Goal: Task Accomplishment & Management: Manage account settings

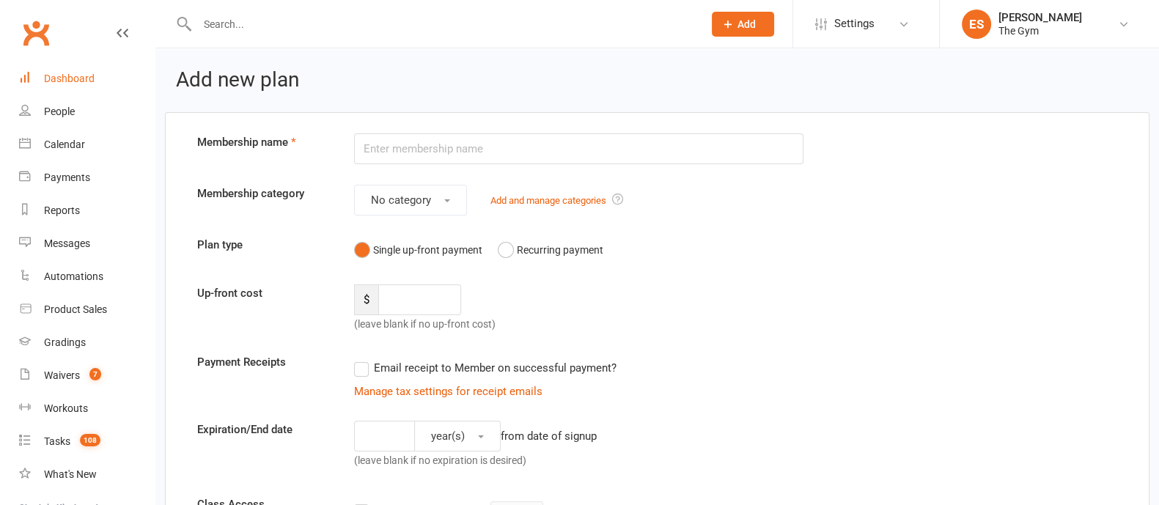
click at [78, 81] on div "Dashboard" at bounding box center [69, 79] width 51 height 12
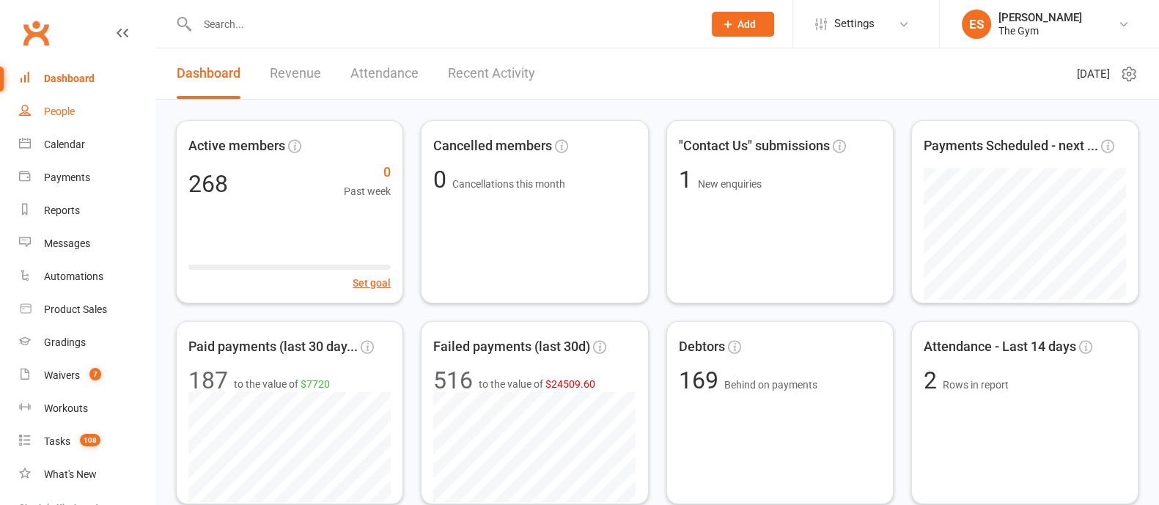
click at [69, 117] on div "People" at bounding box center [59, 112] width 31 height 12
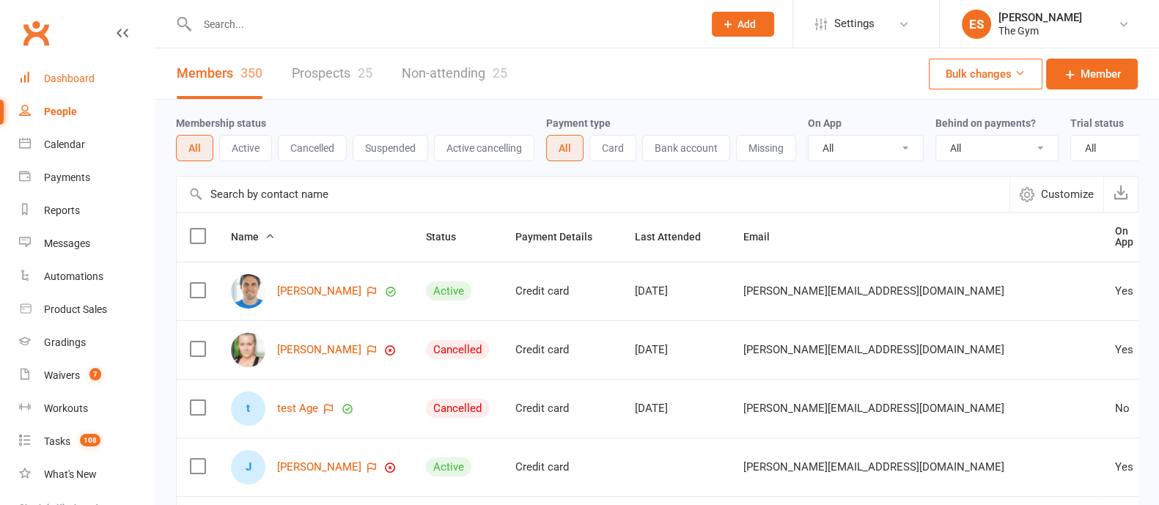
click at [76, 81] on div "Dashboard" at bounding box center [69, 79] width 51 height 12
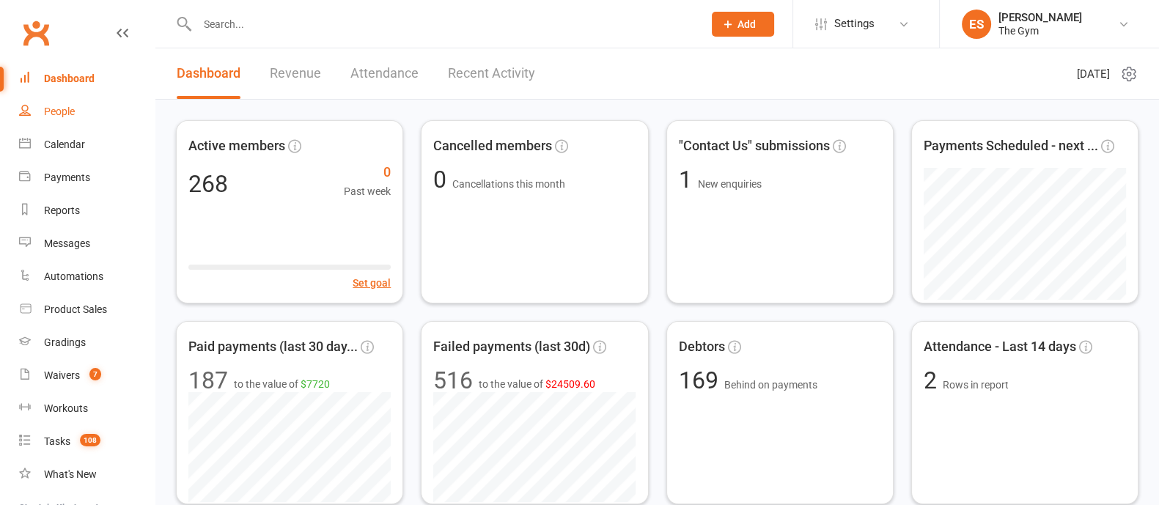
click at [67, 119] on link "People" at bounding box center [87, 111] width 136 height 33
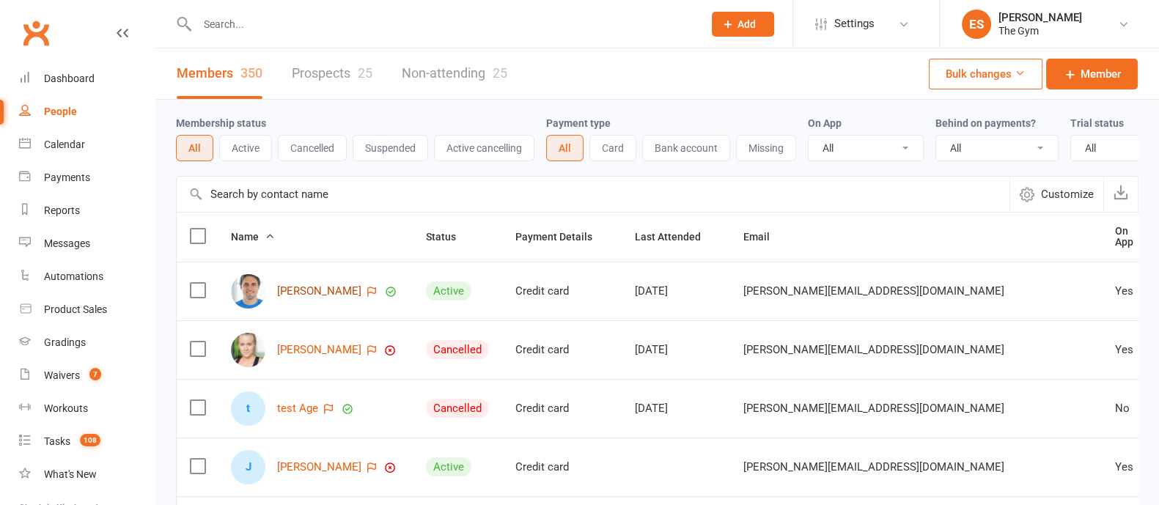
click at [316, 298] on link "Danny Ackers" at bounding box center [319, 291] width 84 height 12
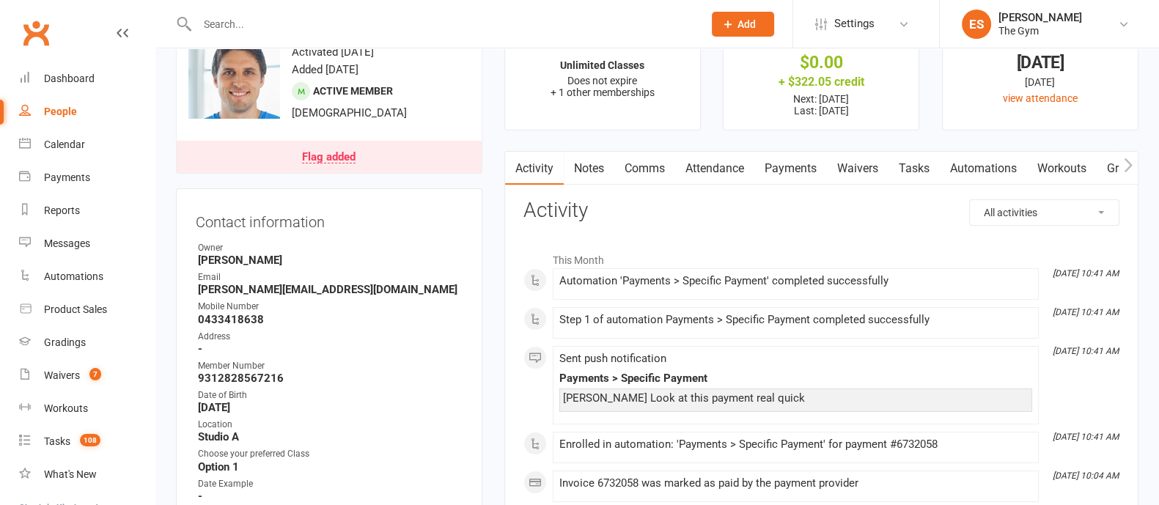
scroll to position [91, 0]
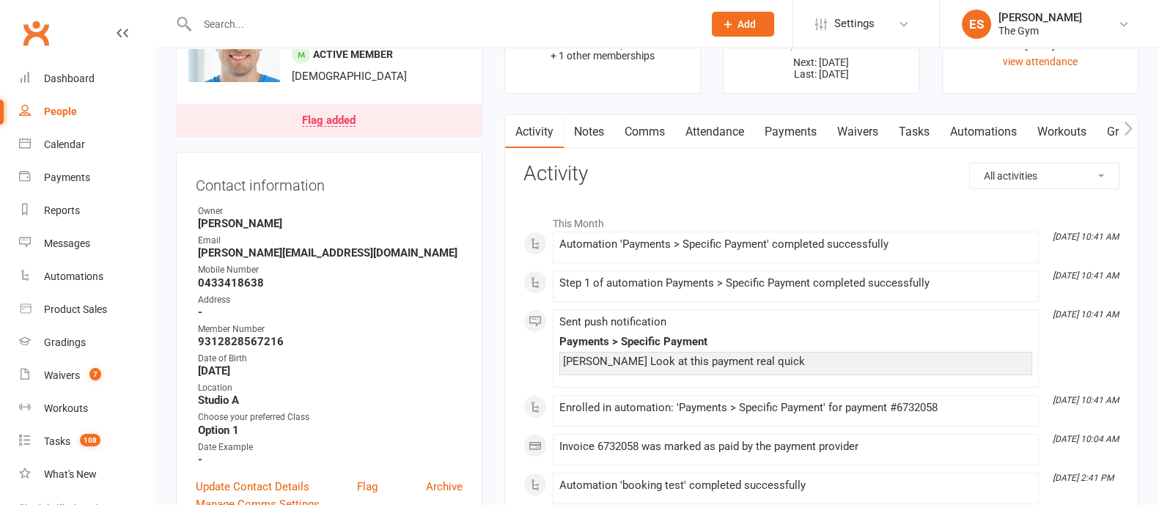
click at [590, 132] on link "Notes" at bounding box center [589, 132] width 51 height 34
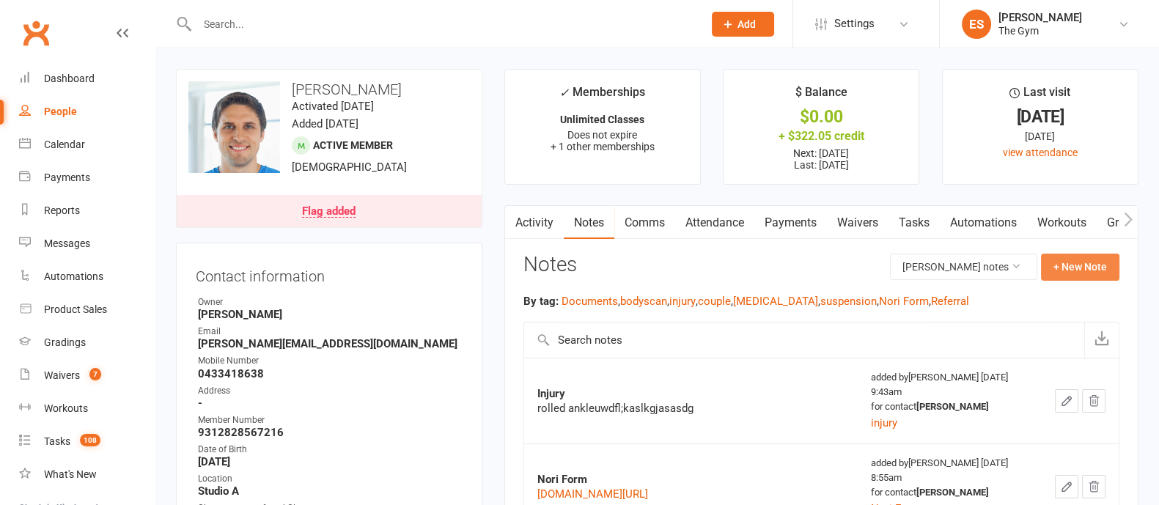
click at [1099, 265] on button "+ New Note" at bounding box center [1080, 267] width 78 height 26
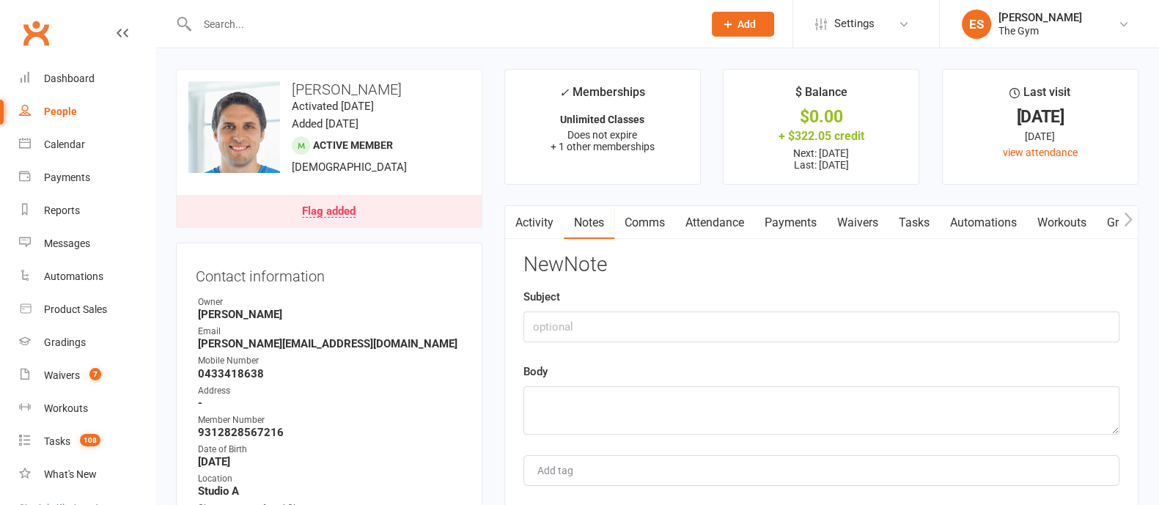
scroll to position [91, 0]
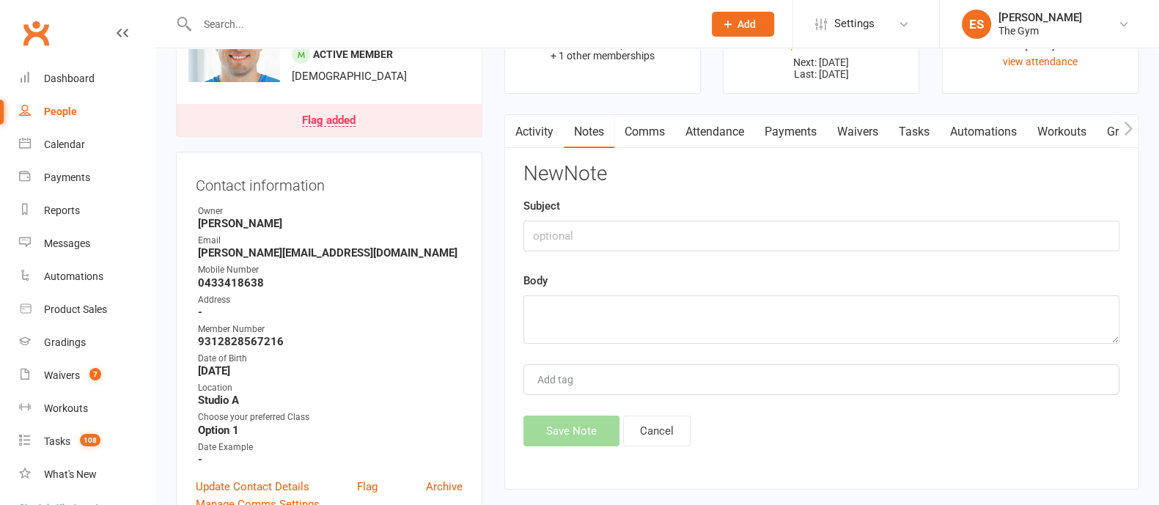
click at [554, 389] on div "Add tag" at bounding box center [822, 379] width 596 height 31
click at [664, 428] on button "Cancel" at bounding box center [656, 431] width 67 height 31
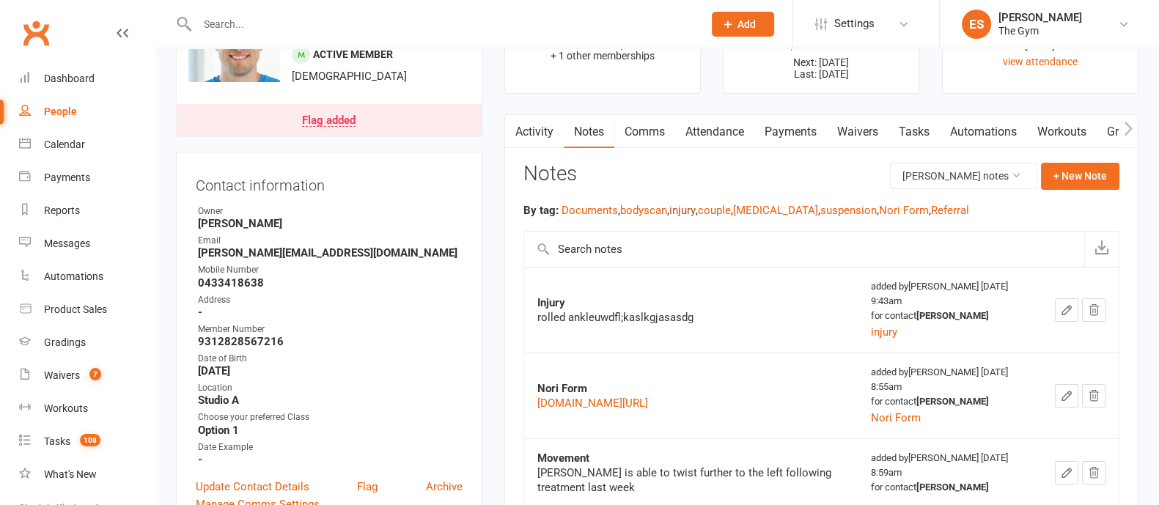
click at [682, 208] on button "injury" at bounding box center [683, 211] width 26 height 18
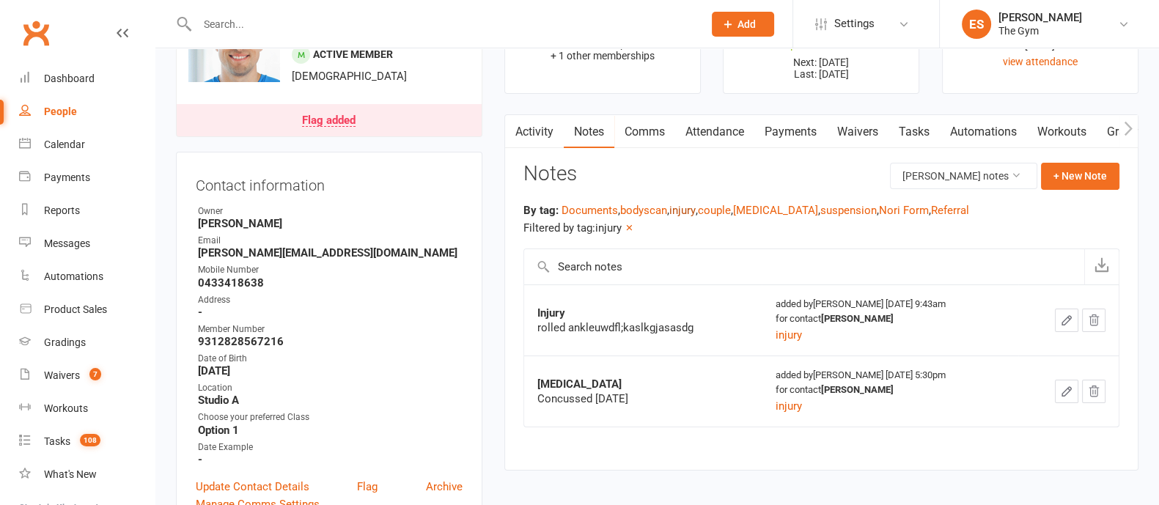
click at [792, 136] on link "Payments" at bounding box center [791, 132] width 73 height 34
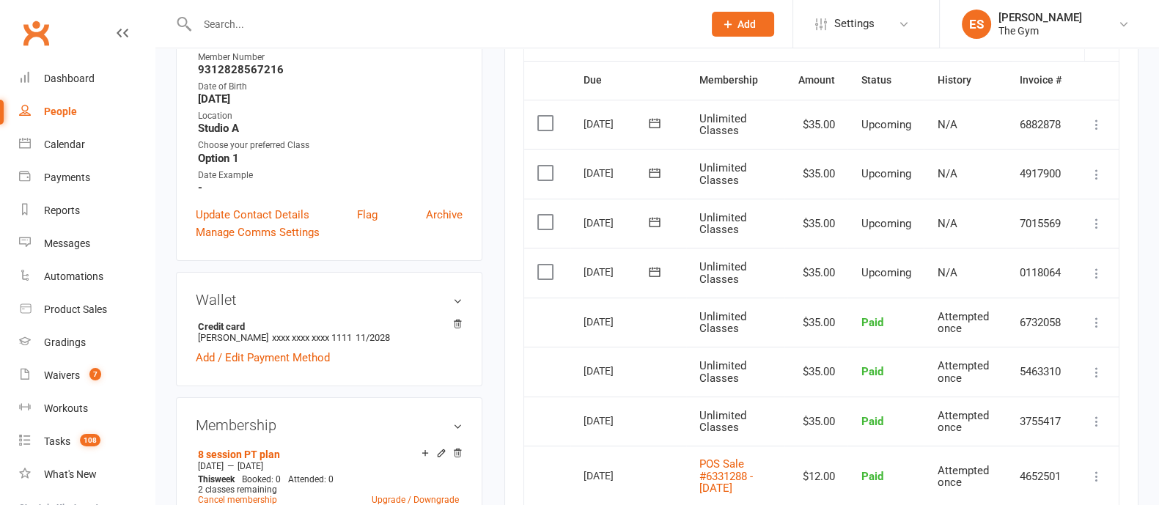
scroll to position [366, 0]
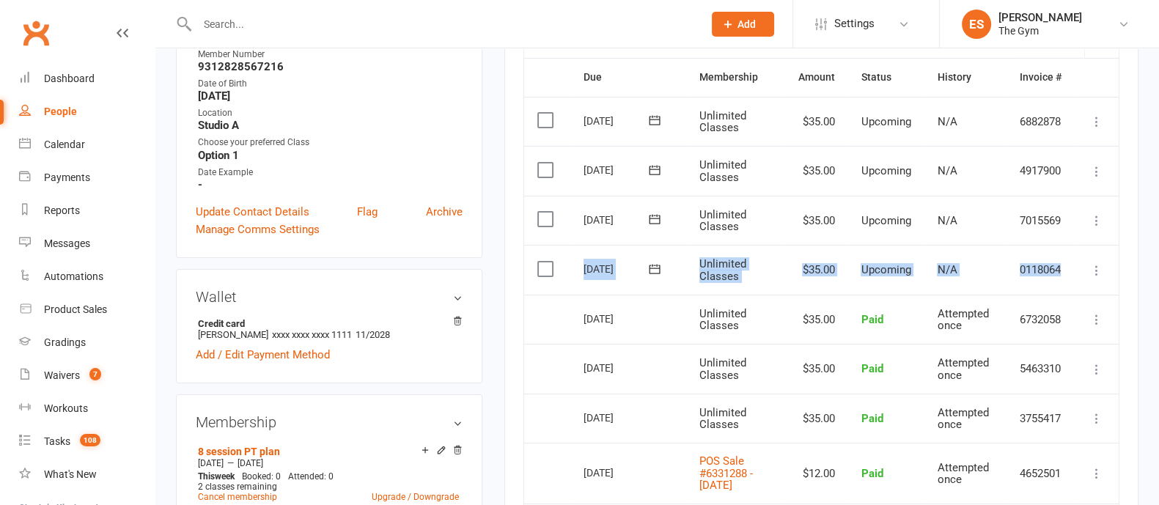
drag, startPoint x: 583, startPoint y: 268, endPoint x: 872, endPoint y: 252, distance: 289.4
click at [1079, 277] on tr "Select this 17 Oct 2025 Danny Ackers Unlimited Classes $35.00 Upcoming N/A 0118…" at bounding box center [821, 270] width 595 height 50
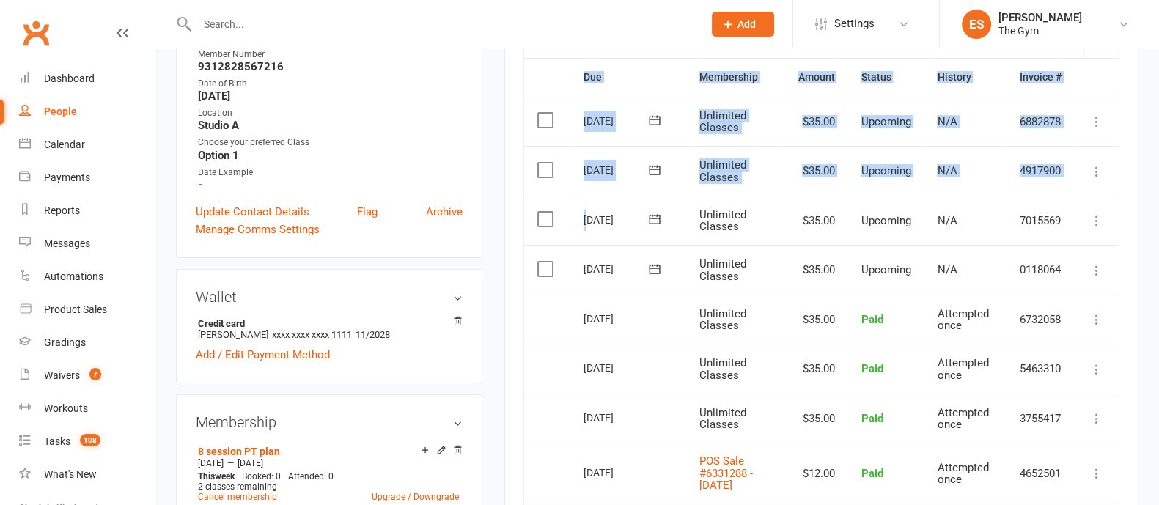
drag, startPoint x: 588, startPoint y: 218, endPoint x: 1126, endPoint y: 230, distance: 538.4
click at [1126, 230] on div "Activity Notes Comms Attendance Payments Waivers Tasks Automations Workouts Gra…" at bounding box center [822, 349] width 634 height 1020
click at [785, 265] on td "$35.00" at bounding box center [816, 270] width 63 height 50
click at [777, 312] on td "Unlimited Classes" at bounding box center [735, 320] width 99 height 50
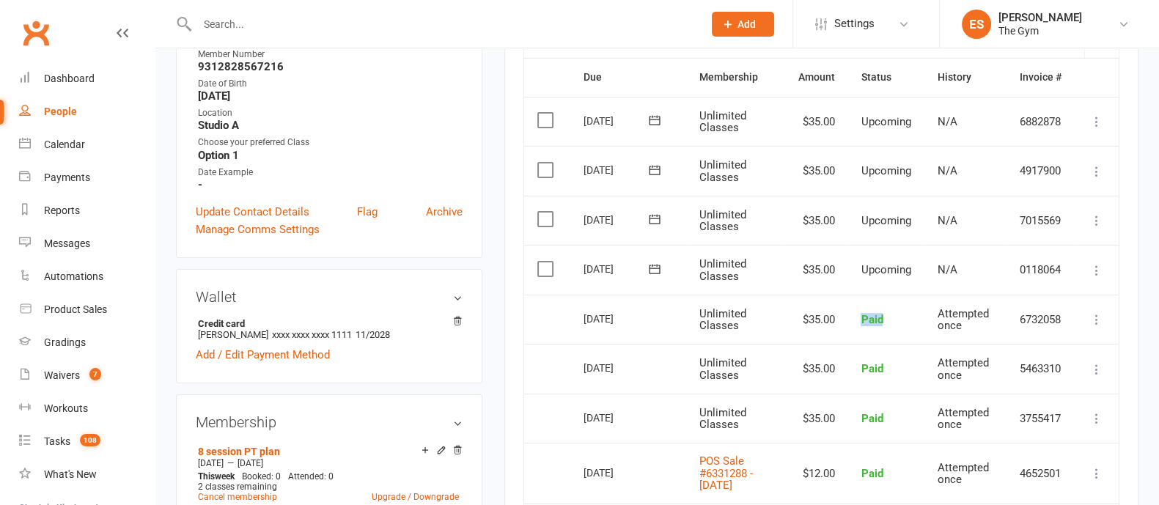
drag, startPoint x: 901, startPoint y: 325, endPoint x: 861, endPoint y: 315, distance: 41.4
click at [858, 315] on td "Paid" at bounding box center [886, 320] width 76 height 50
drag, startPoint x: 580, startPoint y: 270, endPoint x: 928, endPoint y: 273, distance: 347.6
click at [912, 268] on tr "Select this 17 Oct 2025 Danny Ackers Unlimited Classes $35.00 Upcoming N/A 0118…" at bounding box center [821, 270] width 595 height 50
click at [1100, 269] on icon at bounding box center [1097, 270] width 15 height 15
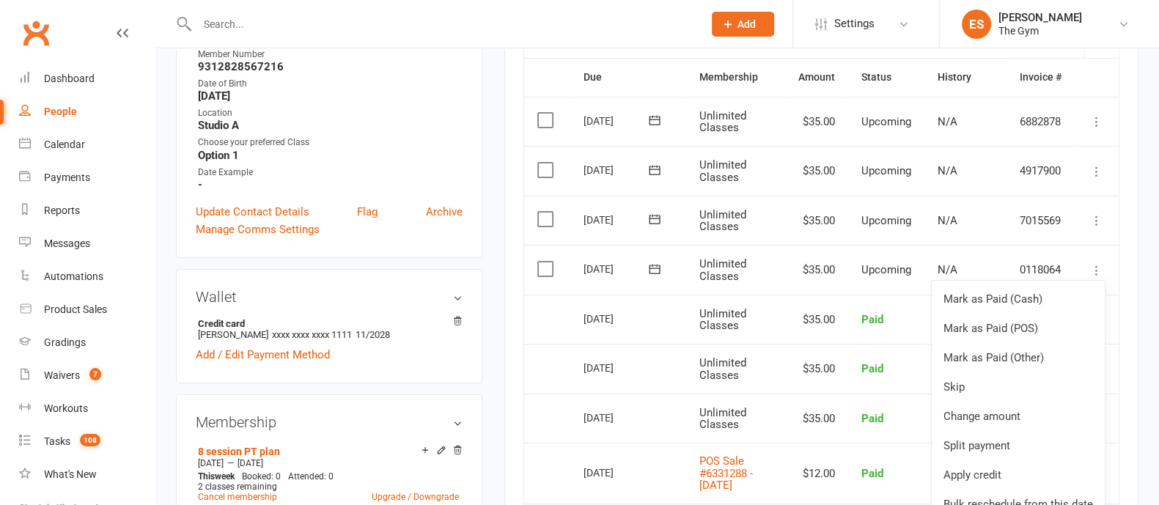
click at [462, 144] on div "Contact information Owner Emily Smart Email emily+dannyackers@clubworx.com Mobi…" at bounding box center [329, 67] width 307 height 381
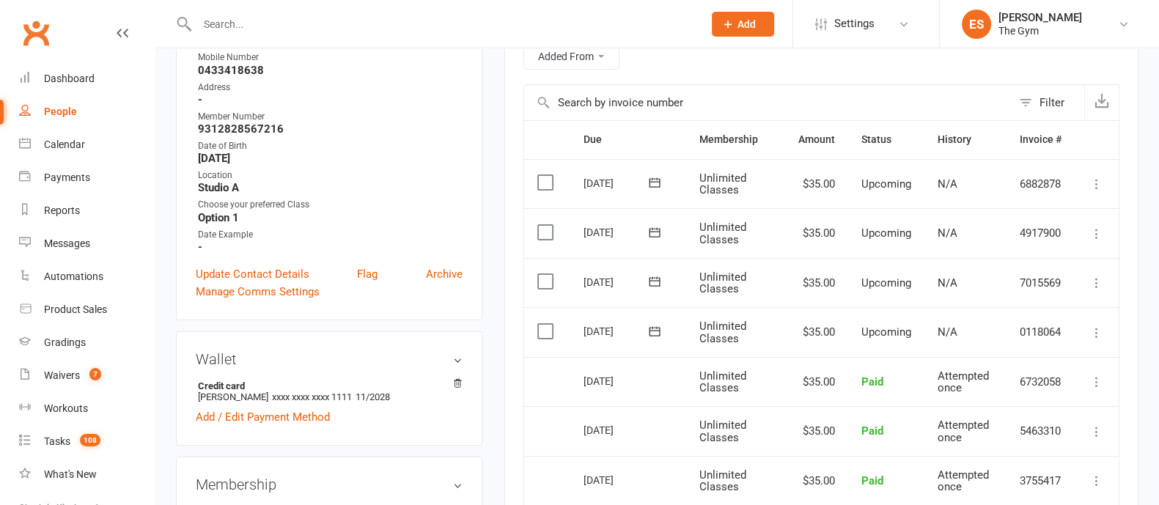
scroll to position [275, 0]
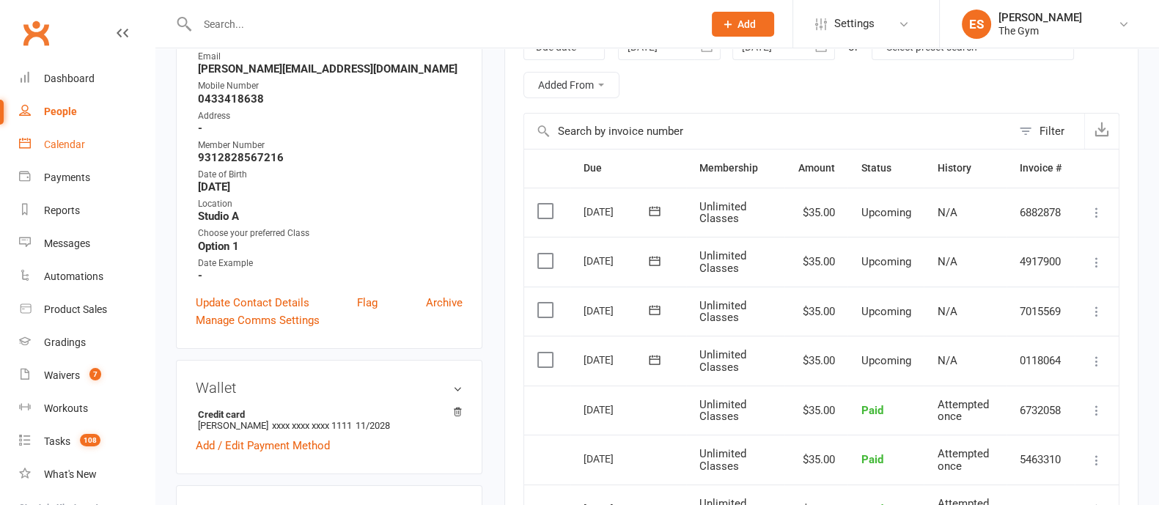
click at [55, 150] on div "Calendar" at bounding box center [64, 145] width 41 height 12
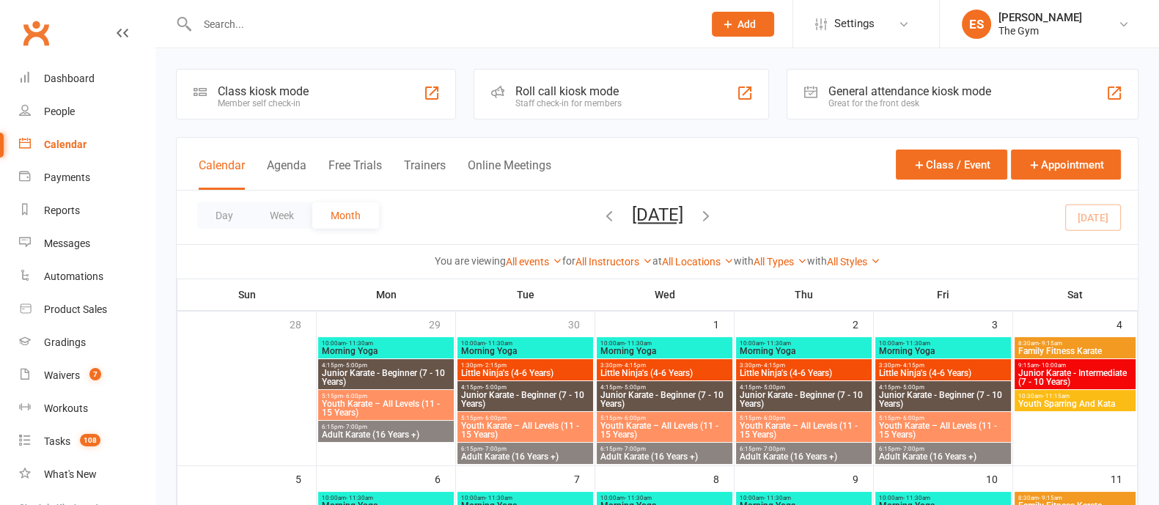
click at [249, 87] on div "Class kiosk mode" at bounding box center [263, 91] width 91 height 14
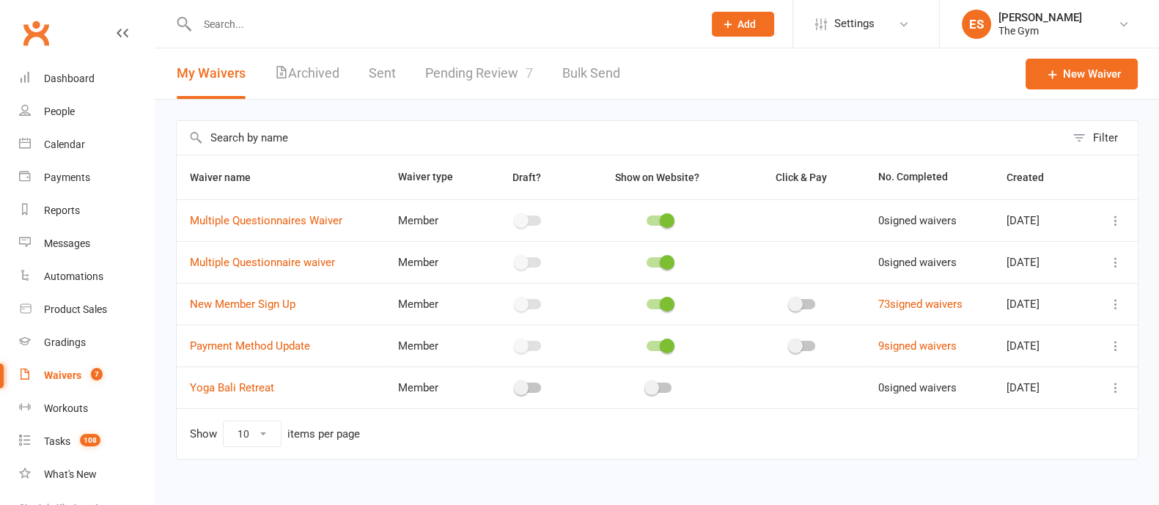
click at [1114, 304] on icon at bounding box center [1116, 304] width 15 height 15
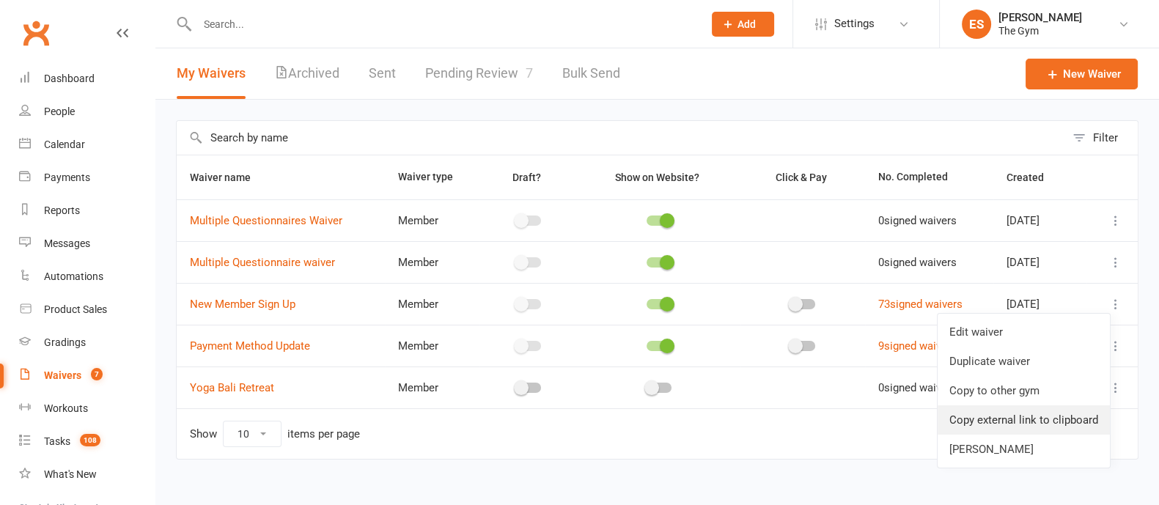
click at [1000, 413] on link "Copy external link to clipboard" at bounding box center [1024, 420] width 172 height 29
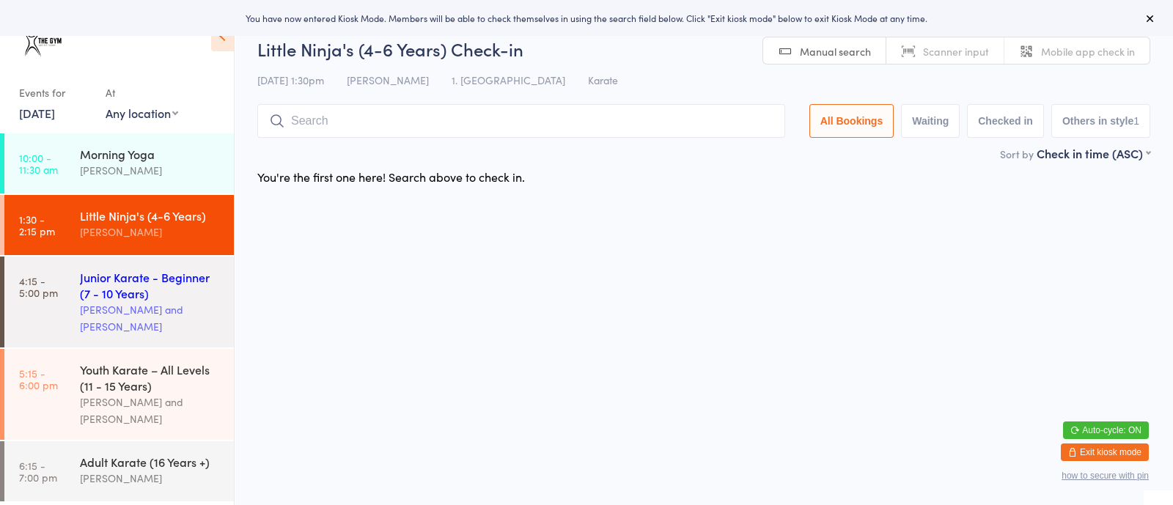
click at [161, 318] on div "Freddie Brown and Gabby Smith" at bounding box center [151, 318] width 142 height 34
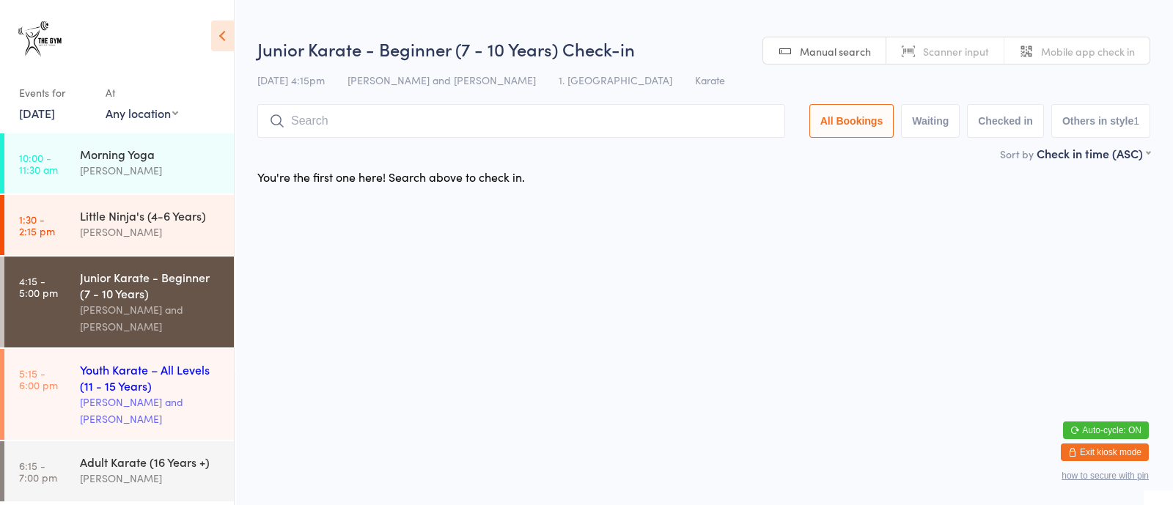
click at [169, 397] on div "Freddie Brown and Gabby Smith" at bounding box center [151, 411] width 142 height 34
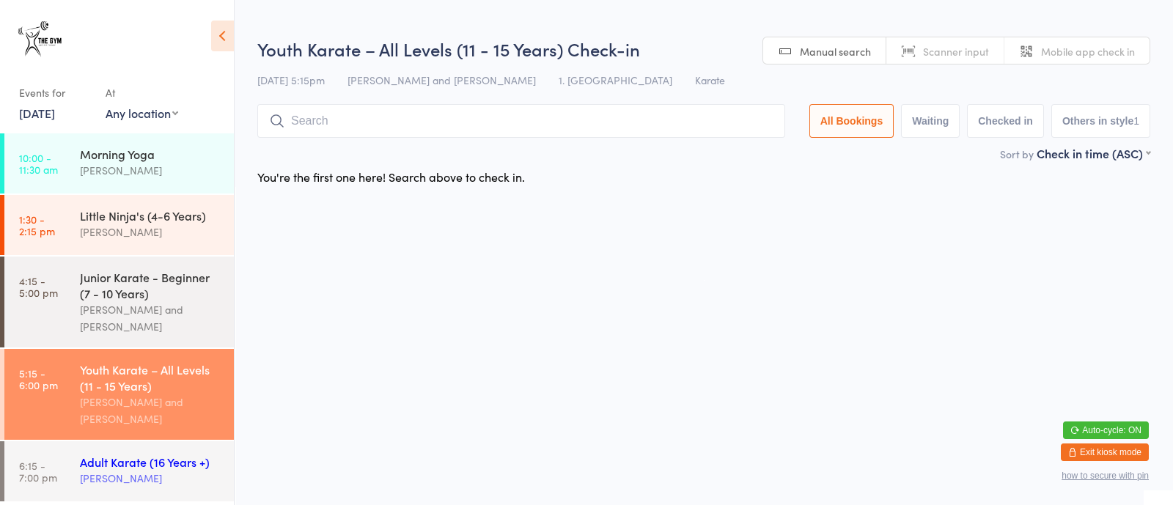
click at [161, 467] on div "Adult Karate (16 Years +)" at bounding box center [151, 462] width 142 height 16
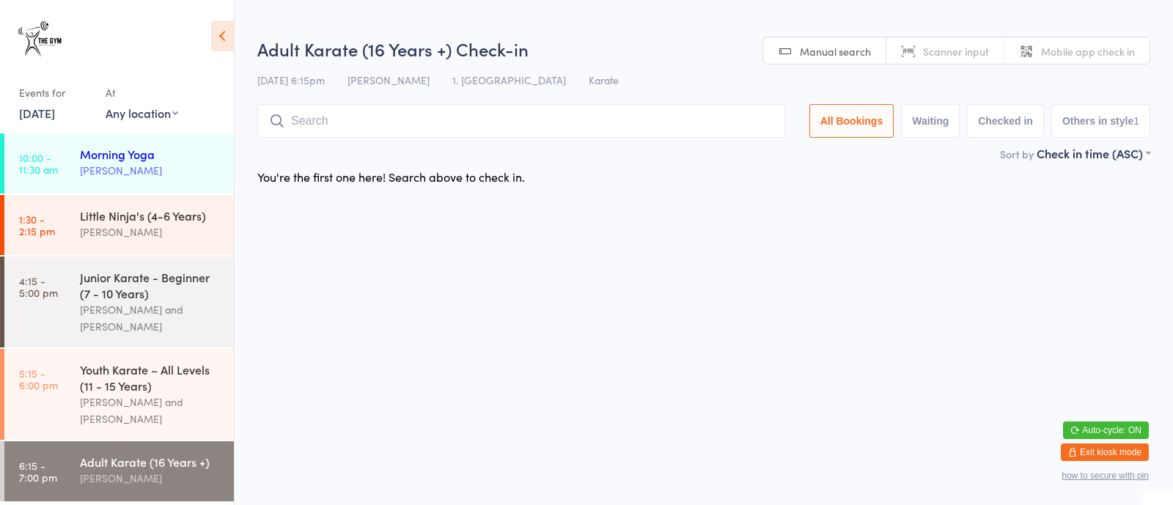
click at [175, 157] on div "Morning Yoga" at bounding box center [151, 154] width 142 height 16
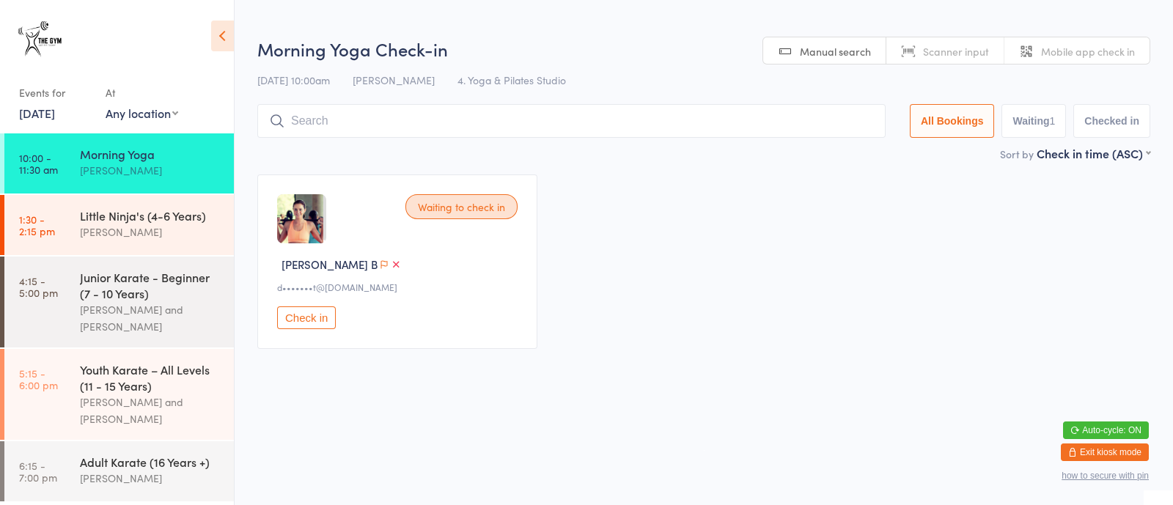
click at [304, 319] on button "Check in" at bounding box center [306, 318] width 59 height 23
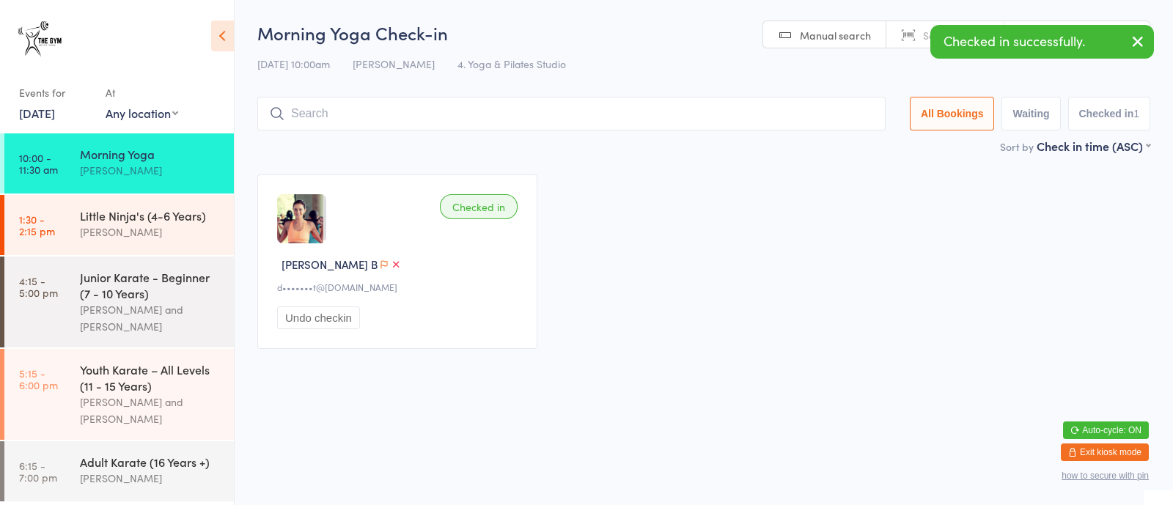
click at [337, 119] on input "search" at bounding box center [571, 114] width 628 height 34
type input "danny"
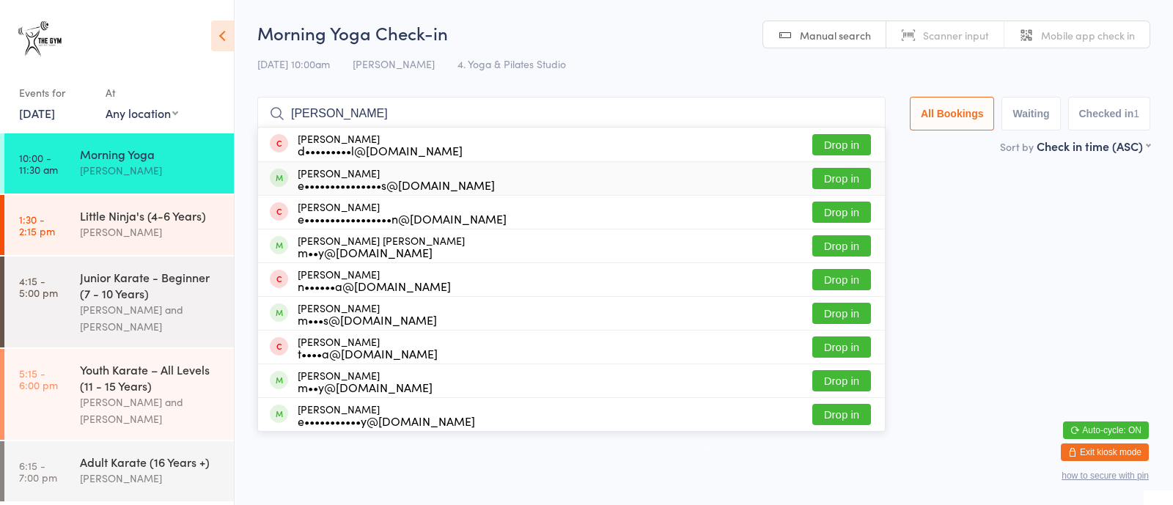
click at [828, 180] on button "Drop in" at bounding box center [842, 178] width 59 height 21
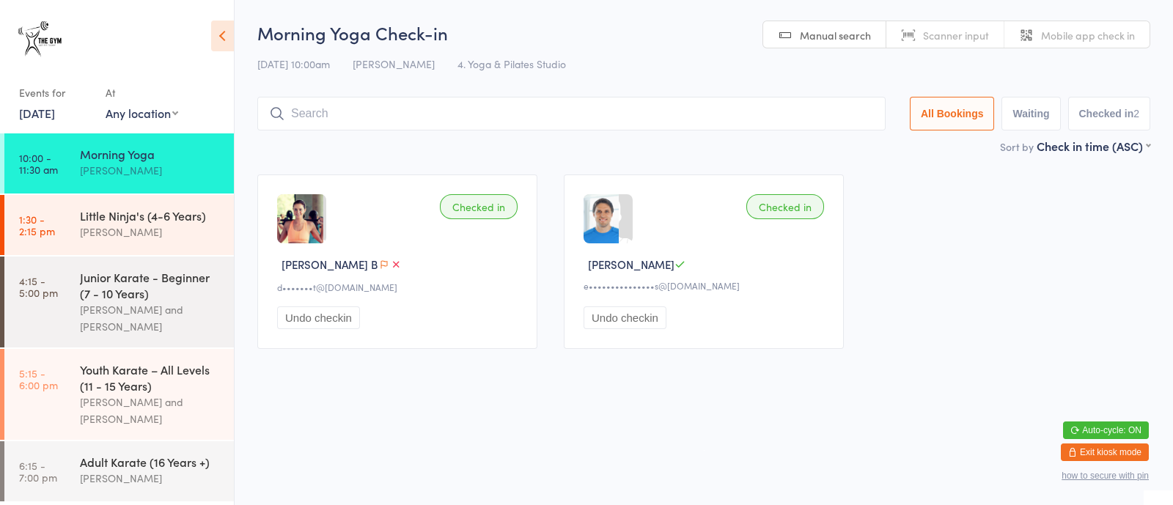
click at [1099, 454] on button "Exit kiosk mode" at bounding box center [1105, 453] width 88 height 18
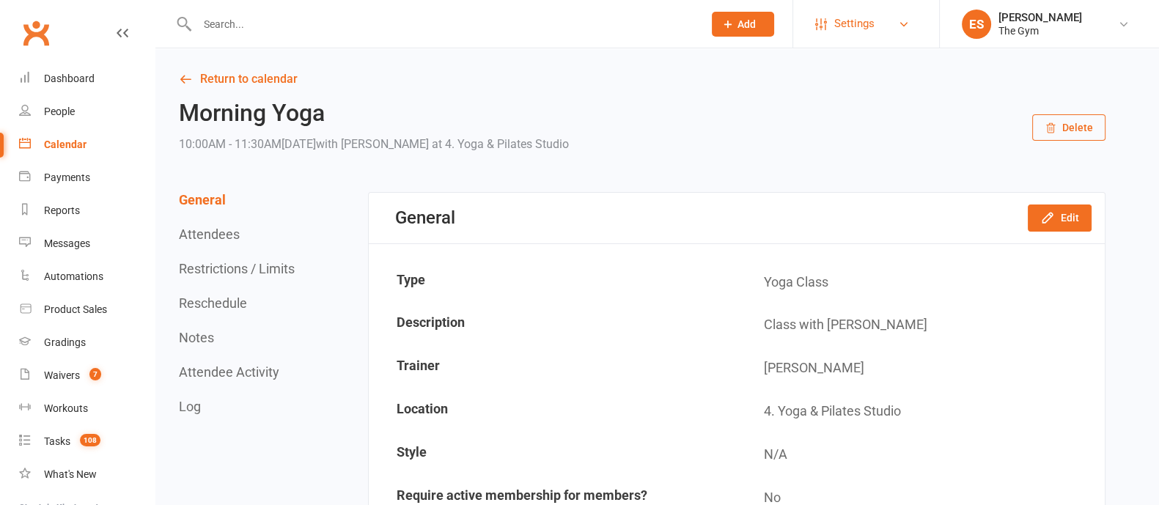
click at [838, 14] on span "Settings" at bounding box center [855, 23] width 40 height 33
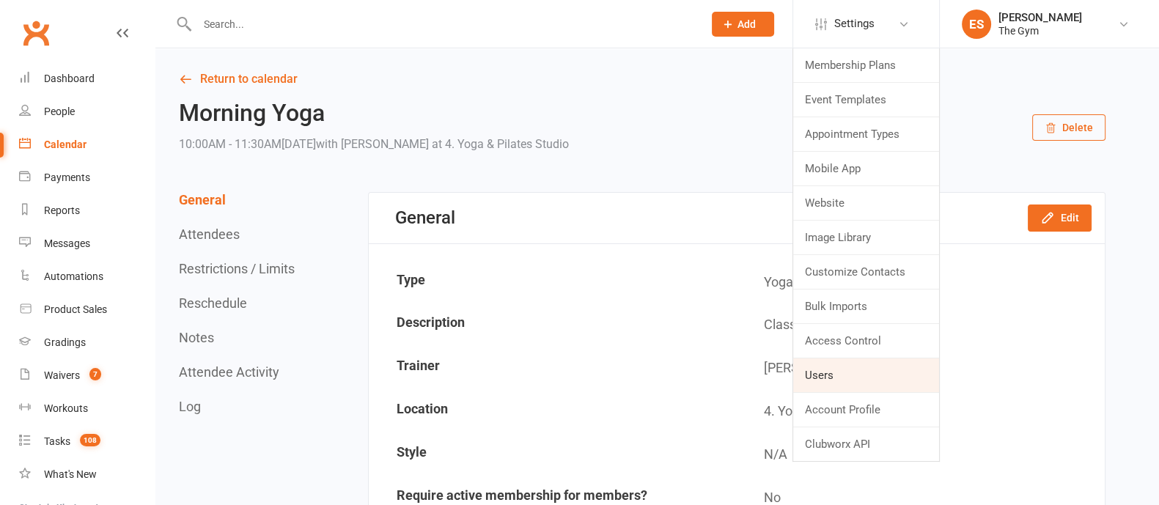
click at [832, 378] on link "Users" at bounding box center [866, 376] width 146 height 34
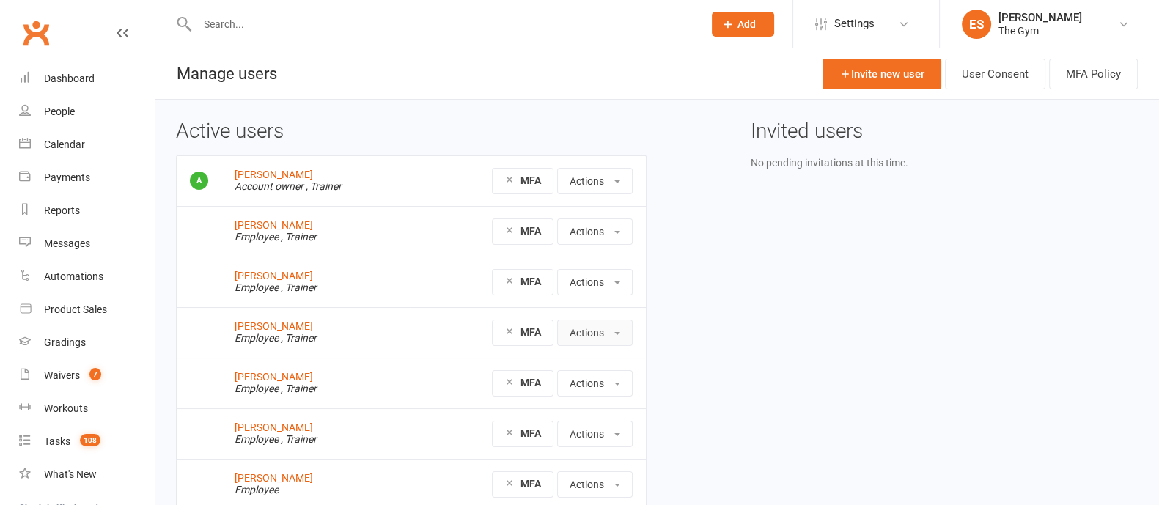
click at [620, 330] on button "Actions" at bounding box center [595, 333] width 76 height 26
click at [887, 328] on div "Active users [PERSON_NAME] Account owner , Trainer MFA Actions View profile Edi…" at bounding box center [657, 350] width 985 height 461
click at [887, 81] on link "Invite new user" at bounding box center [882, 74] width 119 height 31
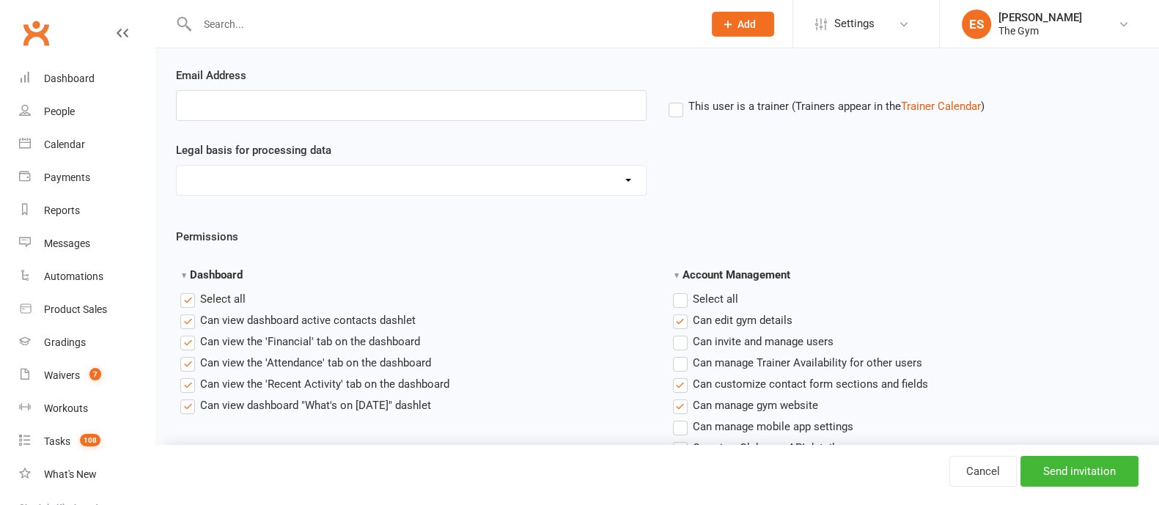
scroll to position [183, 0]
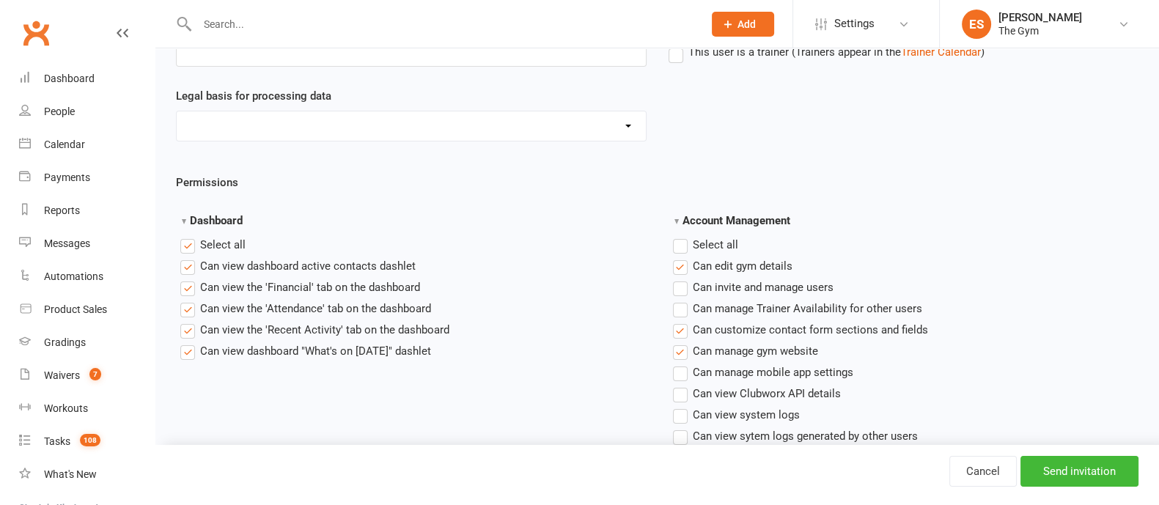
click at [188, 287] on label"] "Can view the 'Financial' tab on the dashboard" at bounding box center [300, 288] width 240 height 18
click at [188, 279] on input "Can view the 'Financial' tab on the dashboard" at bounding box center [185, 279] width 10 height 0
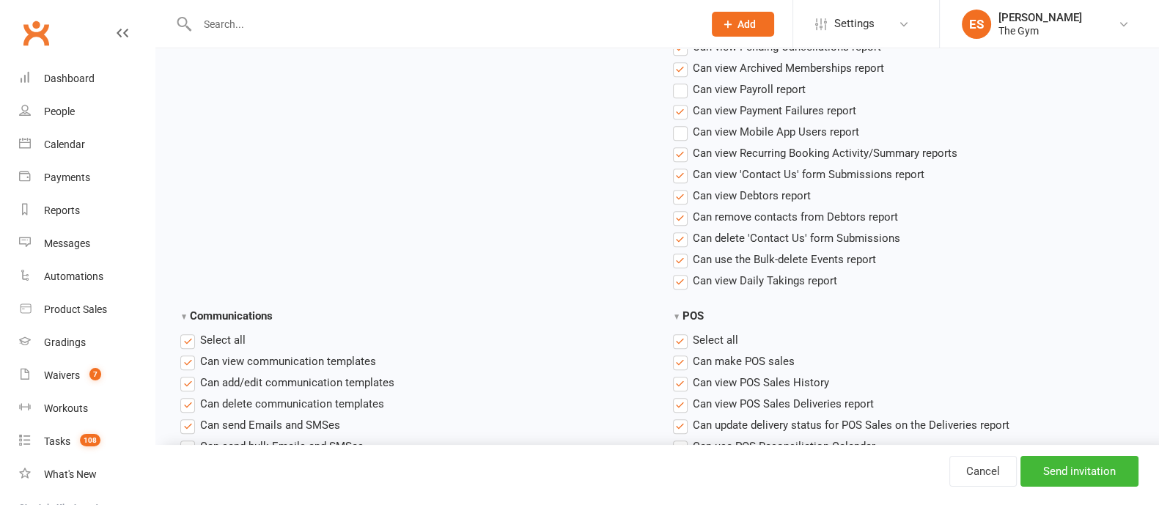
scroll to position [1558, 0]
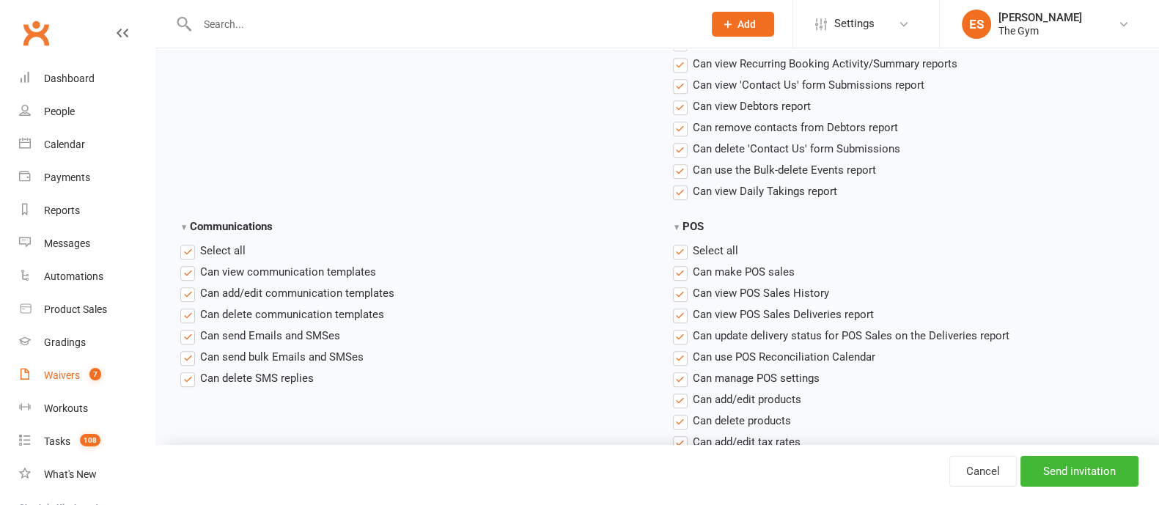
click at [58, 378] on div "Waivers" at bounding box center [62, 376] width 36 height 12
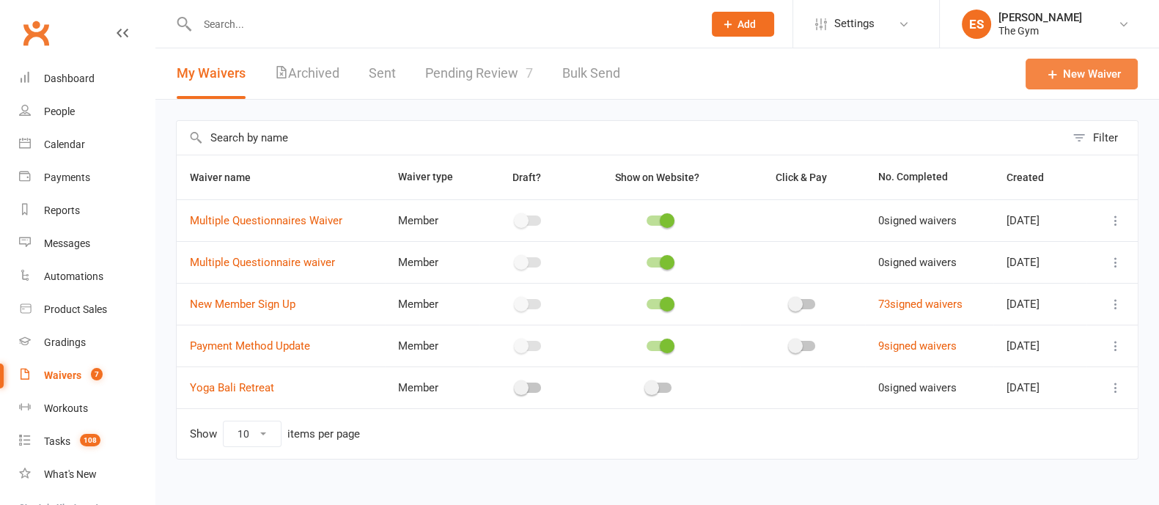
click at [1063, 75] on link "New Waiver" at bounding box center [1082, 74] width 112 height 31
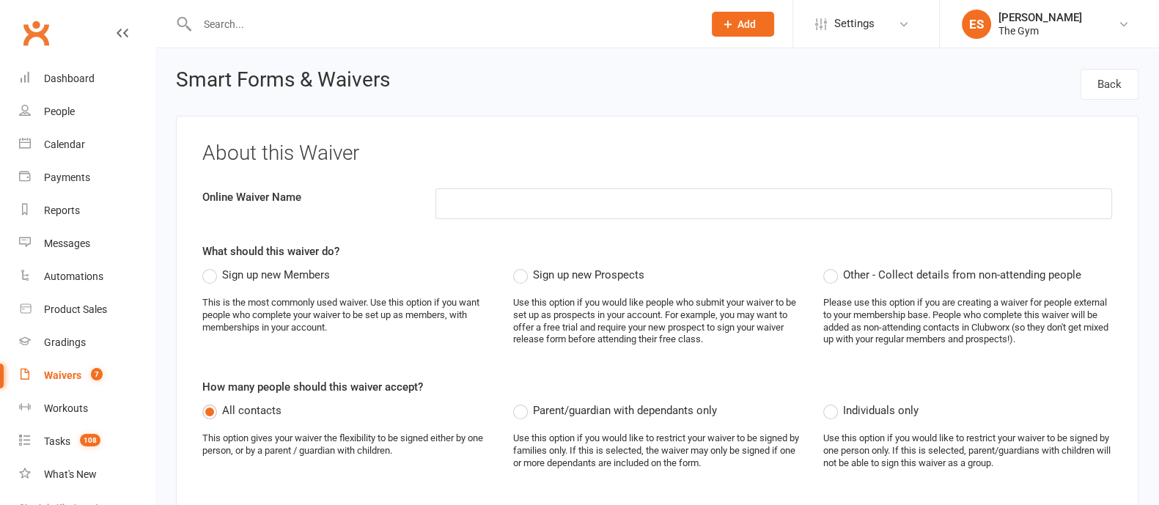
click at [205, 275] on label "Sign up new Members" at bounding box center [266, 275] width 128 height 18
click at [205, 266] on input "Sign up new Members" at bounding box center [207, 266] width 10 height 0
click at [507, 205] on input at bounding box center [774, 203] width 677 height 31
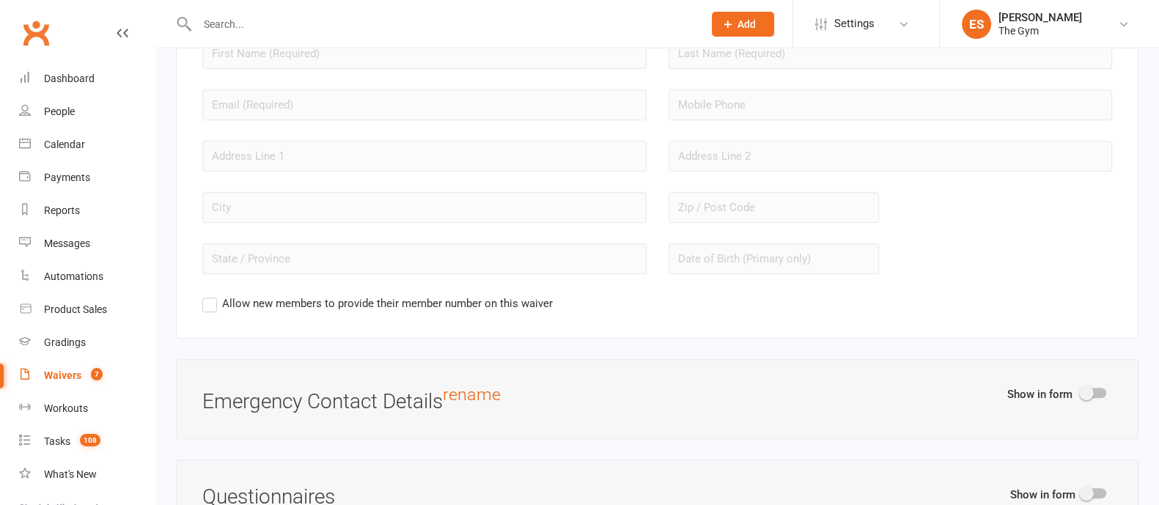
scroll to position [1374, 0]
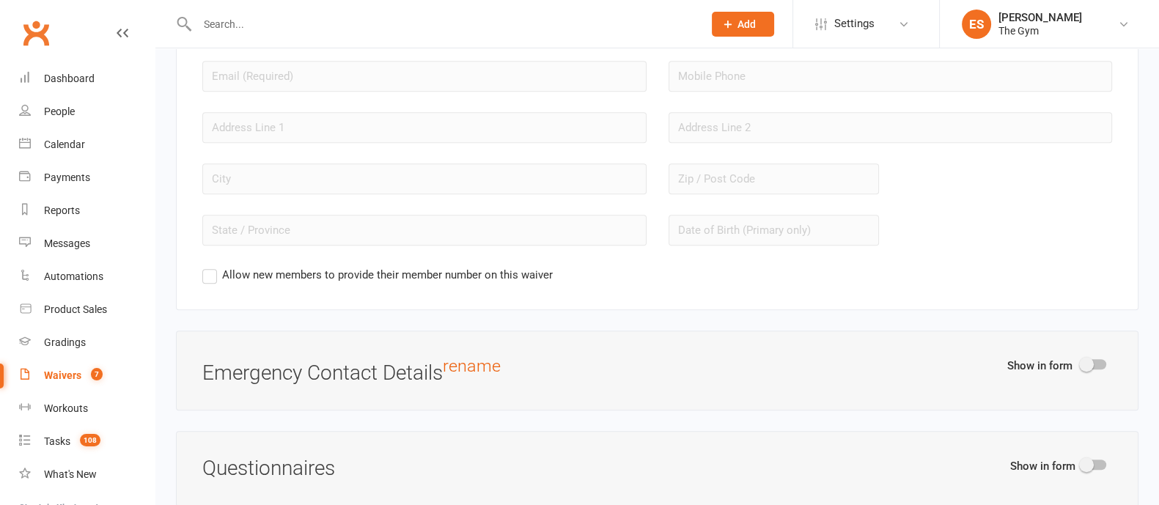
type input "sdhsdh"
click at [1094, 359] on div at bounding box center [1094, 364] width 25 height 10
click at [1082, 362] on input "checkbox" at bounding box center [1082, 362] width 0 height 0
click at [1096, 359] on span at bounding box center [1102, 364] width 15 height 15
click at [1082, 362] on input "checkbox" at bounding box center [1082, 362] width 0 height 0
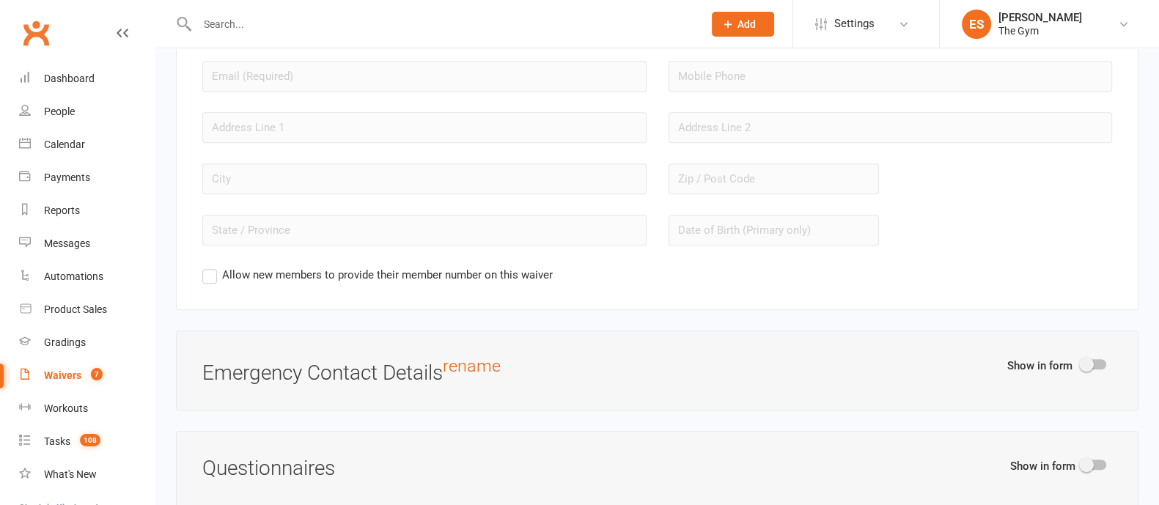
click at [1096, 359] on div at bounding box center [1094, 364] width 25 height 10
click at [1082, 362] on input "checkbox" at bounding box center [1082, 362] width 0 height 0
click at [1096, 359] on span at bounding box center [1102, 364] width 15 height 15
click at [1082, 362] on input "checkbox" at bounding box center [1082, 362] width 0 height 0
click at [1096, 359] on div at bounding box center [1094, 364] width 25 height 10
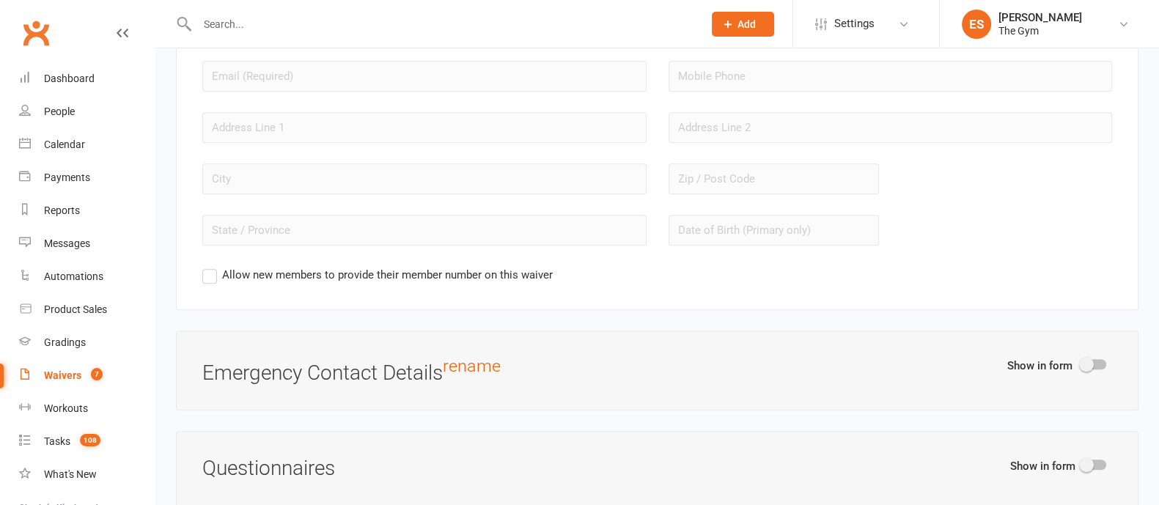
click at [1082, 362] on input "checkbox" at bounding box center [1082, 362] width 0 height 0
click at [1096, 359] on span at bounding box center [1102, 364] width 15 height 15
click at [1082, 362] on input "checkbox" at bounding box center [1082, 362] width 0 height 0
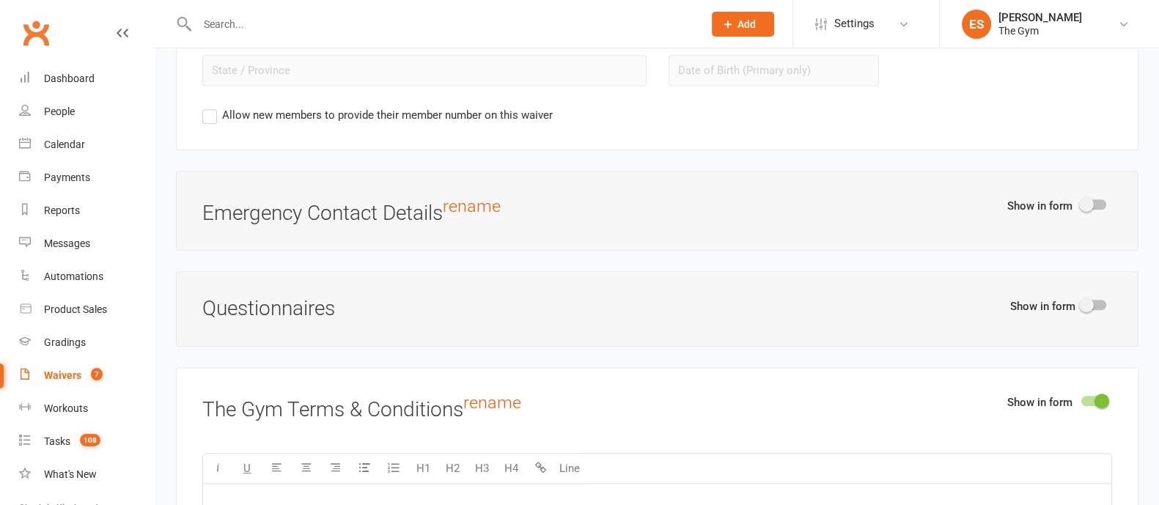
scroll to position [1558, 0]
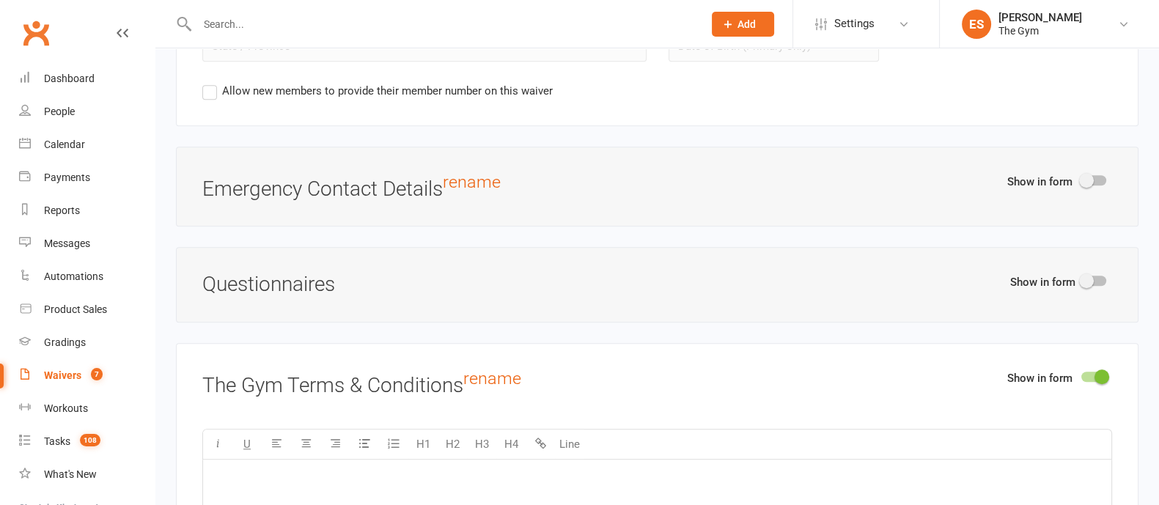
click at [1090, 274] on span at bounding box center [1086, 281] width 15 height 15
click at [1082, 279] on input "checkbox" at bounding box center [1082, 279] width 0 height 0
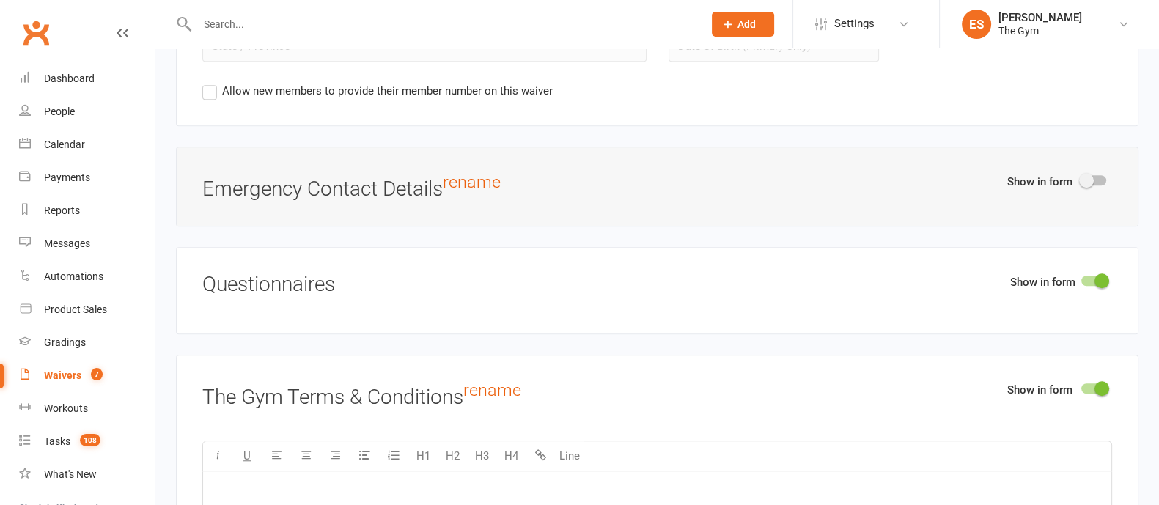
select select "do_not_copy_answers"
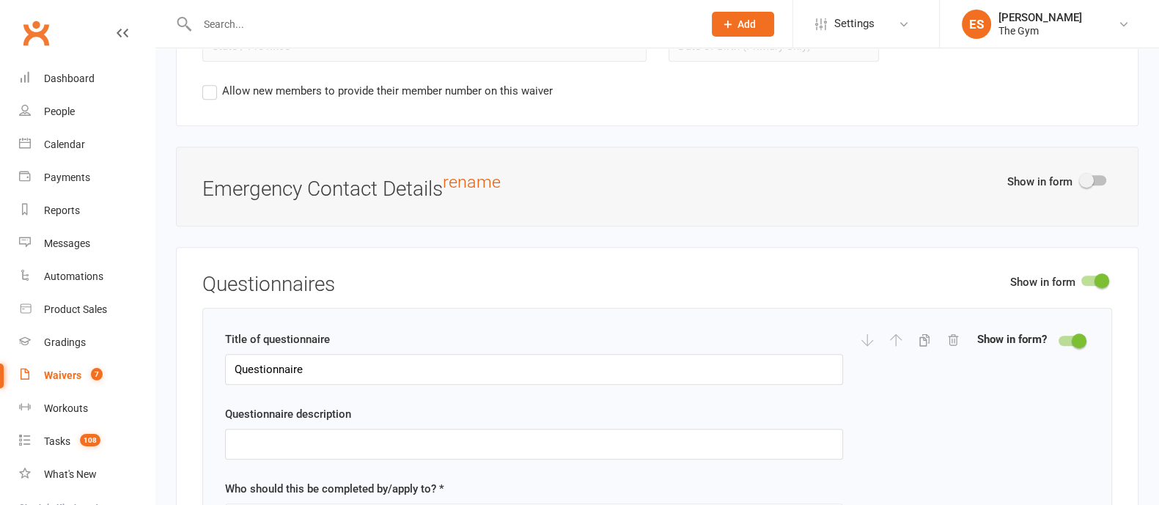
click at [1095, 274] on span at bounding box center [1102, 281] width 15 height 15
click at [1082, 279] on input "checkbox" at bounding box center [1082, 279] width 0 height 0
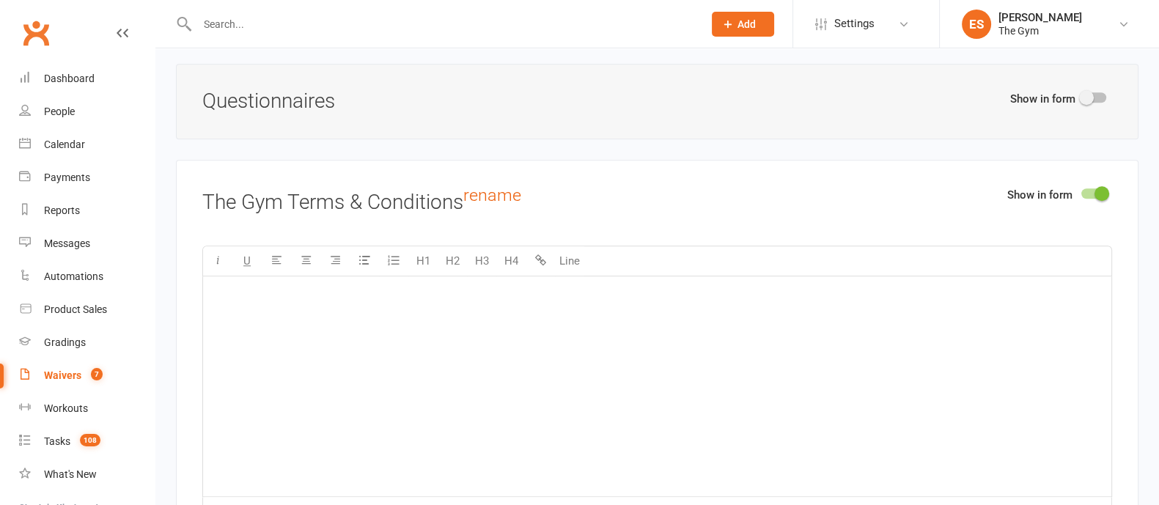
scroll to position [1833, 0]
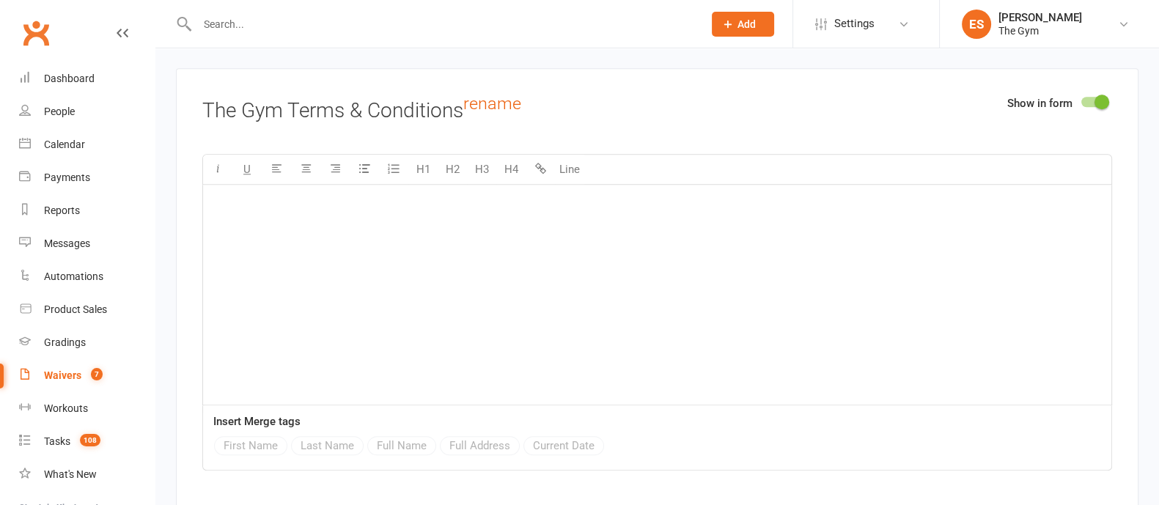
click at [485, 273] on div "﻿" at bounding box center [657, 295] width 909 height 220
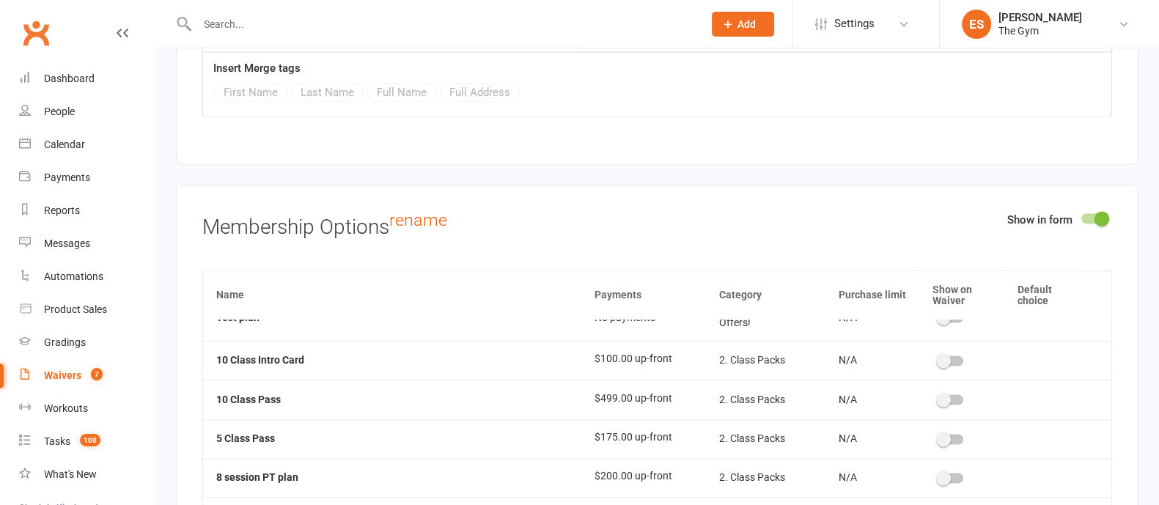
scroll to position [0, 0]
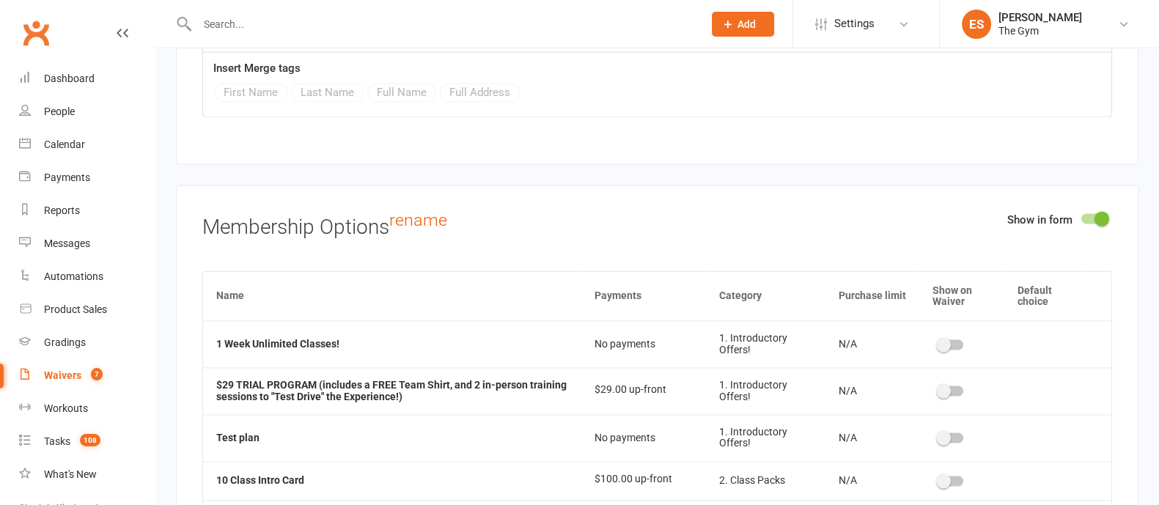
click at [947, 340] on div at bounding box center [951, 345] width 25 height 10
click at [939, 342] on input "checkbox" at bounding box center [939, 342] width 0 height 0
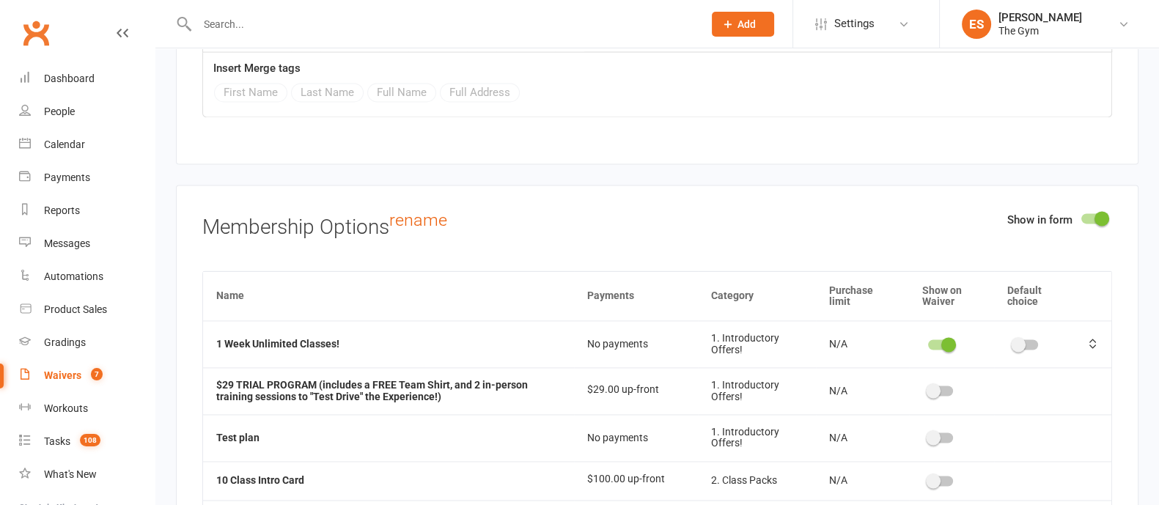
drag, startPoint x: 933, startPoint y: 380, endPoint x: 933, endPoint y: 403, distance: 22.7
click at [933, 386] on div at bounding box center [940, 391] width 25 height 10
click at [928, 389] on input "checkbox" at bounding box center [928, 389] width 0 height 0
click at [934, 433] on div at bounding box center [940, 438] width 25 height 10
click at [928, 436] on input "checkbox" at bounding box center [928, 436] width 0 height 0
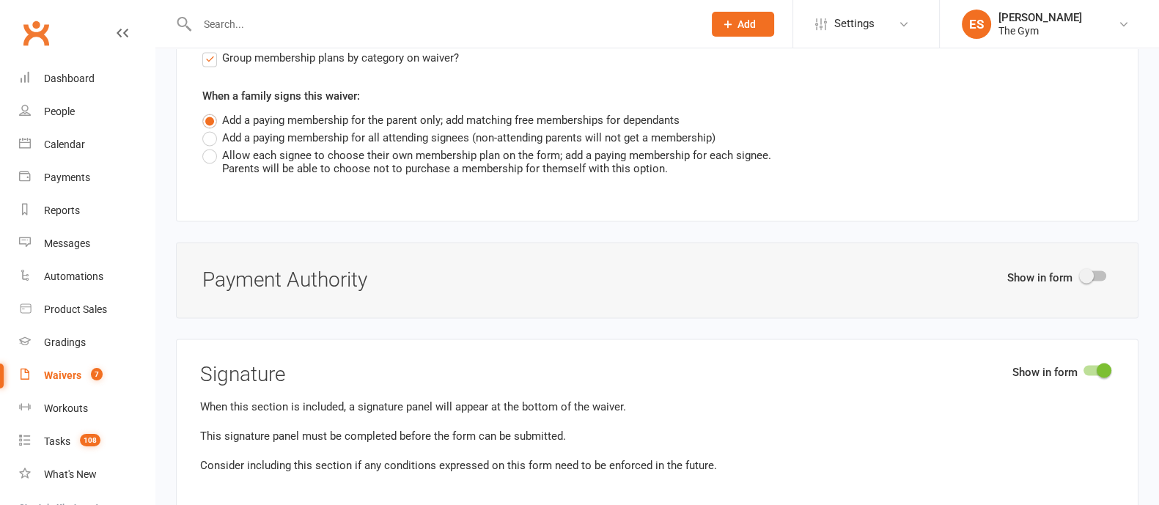
scroll to position [3392, 0]
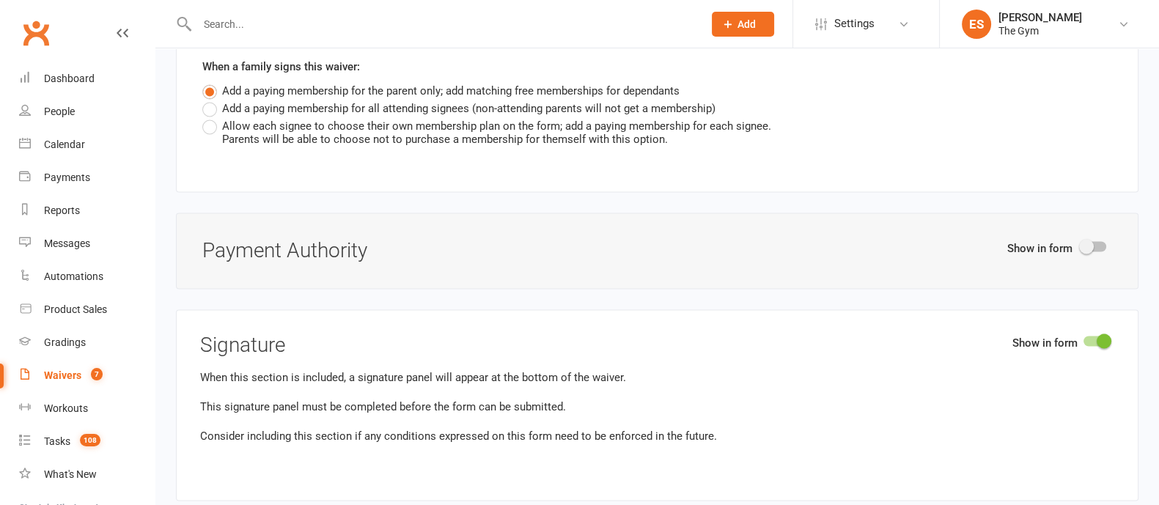
click at [1090, 243] on switch at bounding box center [1094, 247] width 37 height 13
click at [1093, 241] on div at bounding box center [1094, 246] width 25 height 10
click at [1082, 244] on input "checkbox" at bounding box center [1082, 244] width 0 height 0
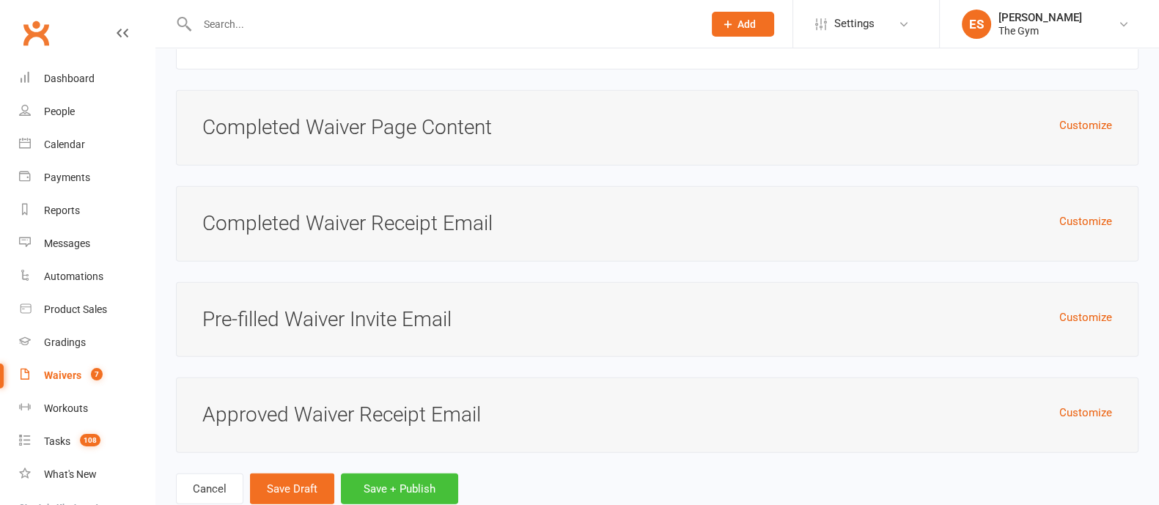
scroll to position [4822, 0]
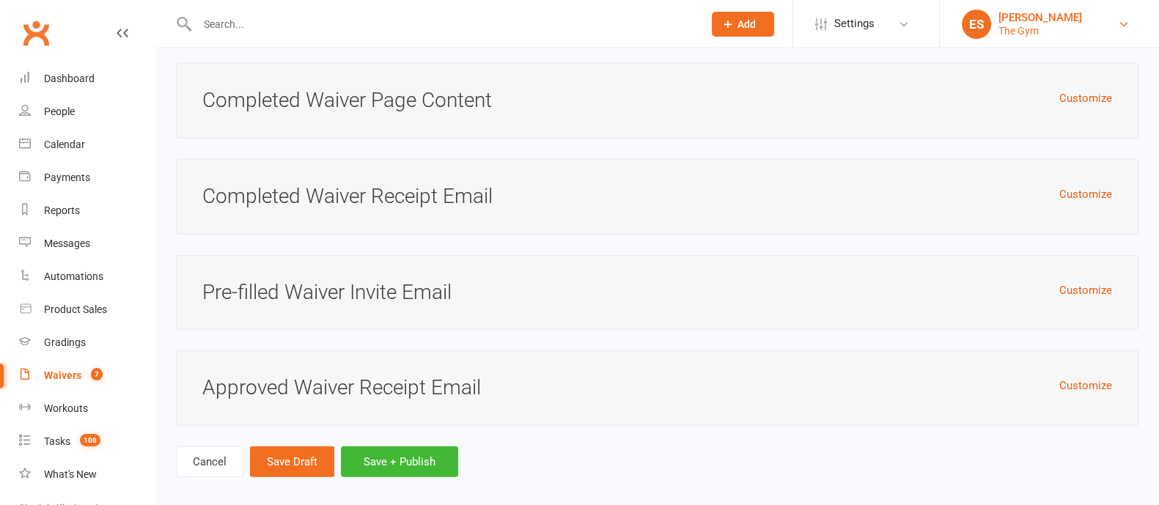
click at [1024, 20] on div "[PERSON_NAME]" at bounding box center [1041, 17] width 84 height 13
